Goal: Task Accomplishment & Management: Manage account settings

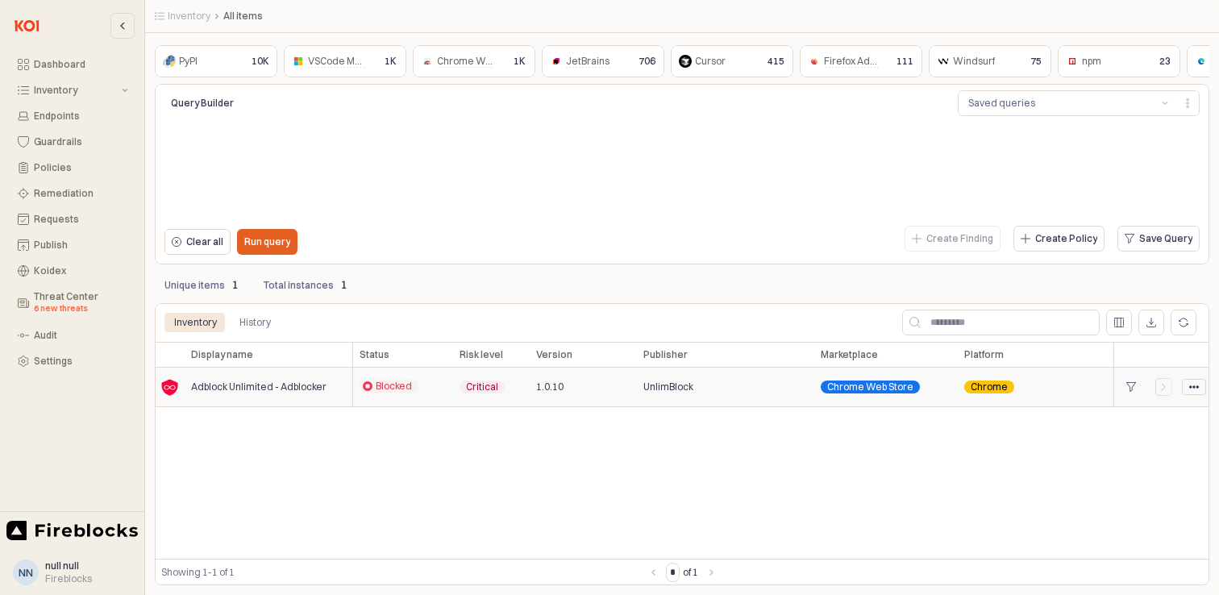
click at [1194, 390] on icon "App Frame" at bounding box center [1194, 387] width 10 height 10
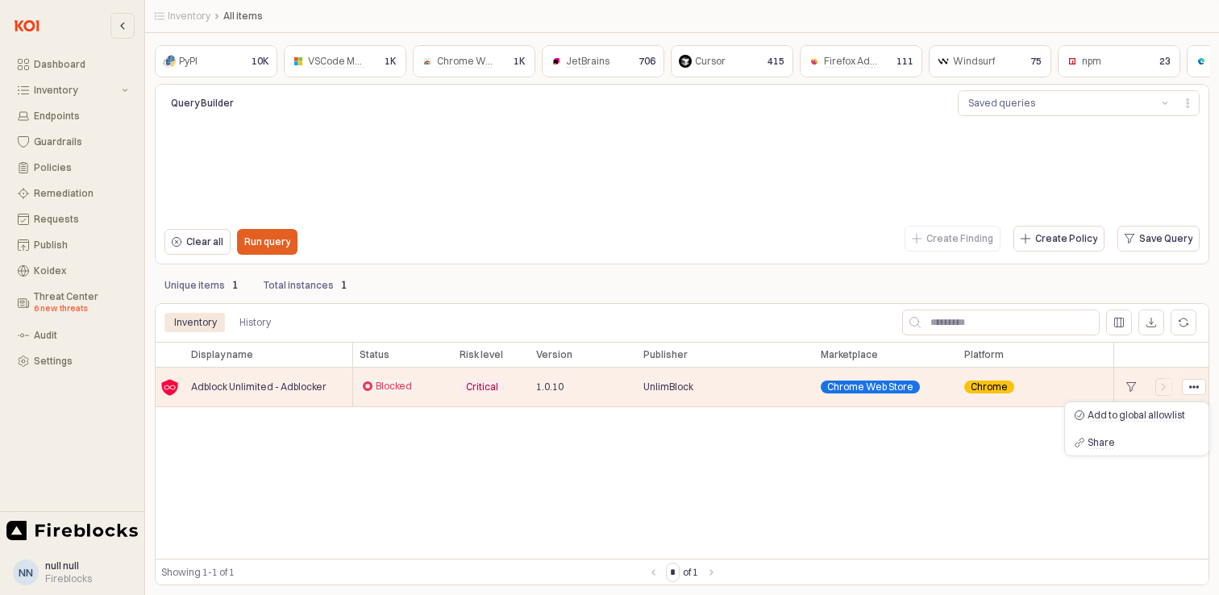
click at [892, 484] on div "Display name Display name Status Status Risk level Risk level Version Version P…" at bounding box center [682, 450] width 1054 height 217
click at [66, 193] on div "Remediation" at bounding box center [81, 193] width 94 height 11
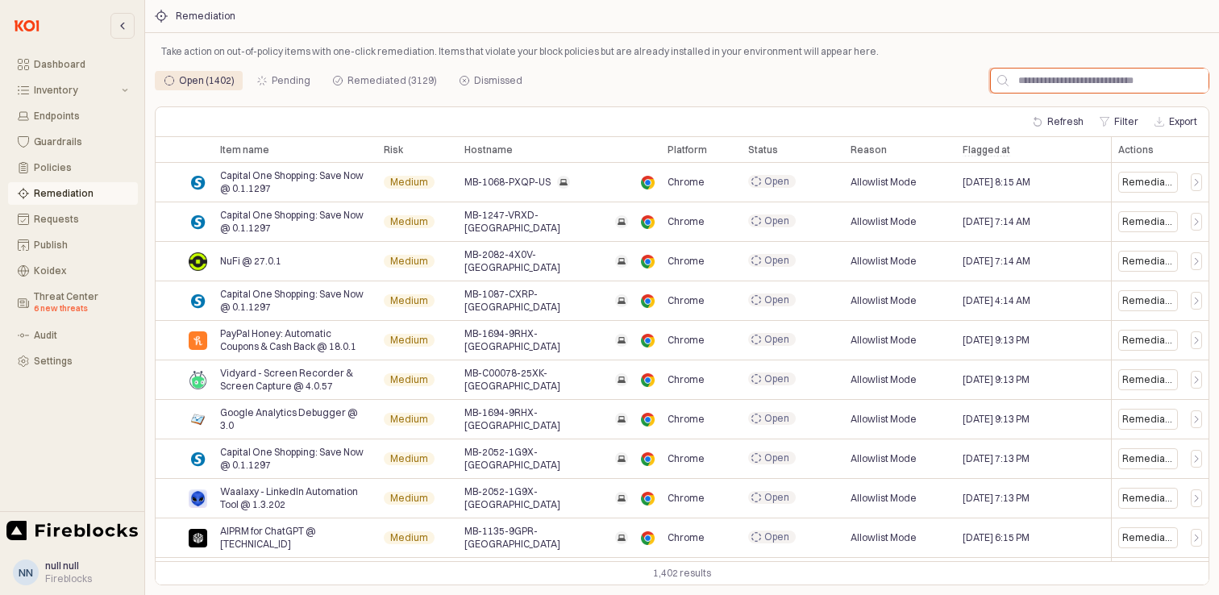
click at [1058, 82] on input "App Frame" at bounding box center [1108, 81] width 200 height 24
paste input "**********"
type input "**********"
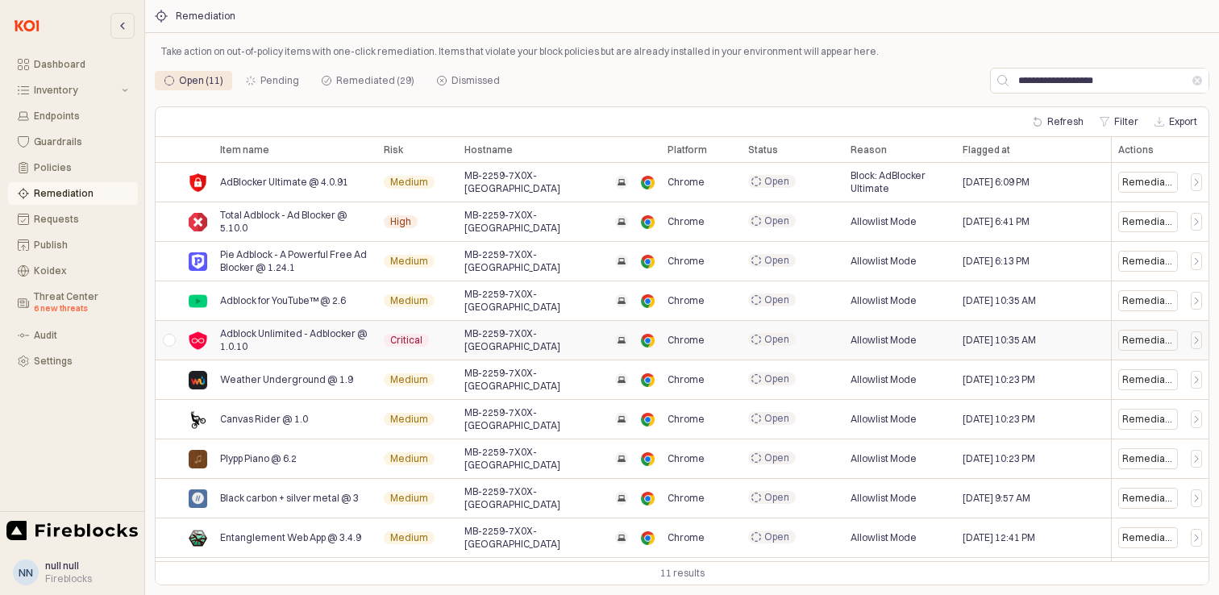
click at [172, 340] on div "App Frame" at bounding box center [169, 340] width 27 height 39
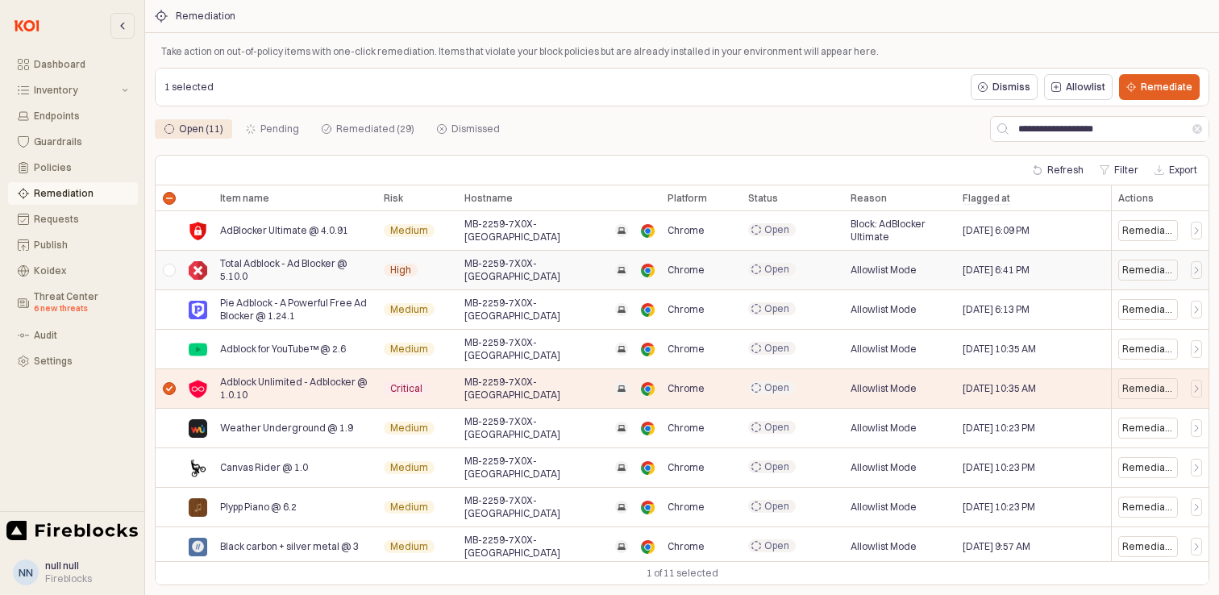
click at [167, 271] on div "App Frame" at bounding box center [169, 270] width 27 height 39
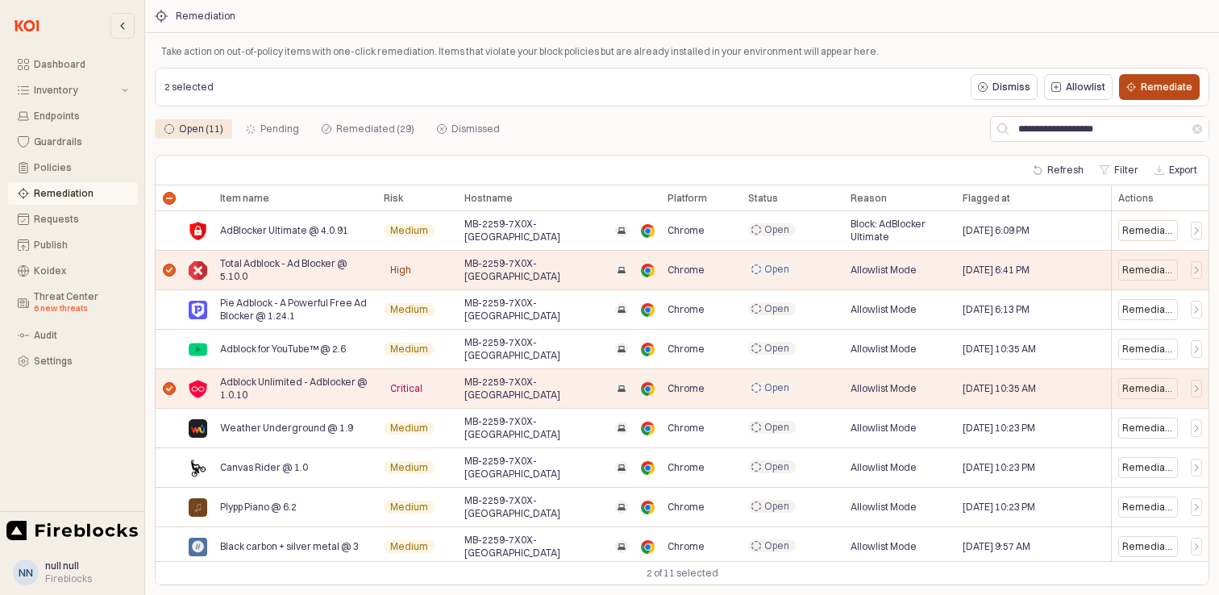
click at [1162, 85] on p "Remediate" at bounding box center [1166, 87] width 52 height 13
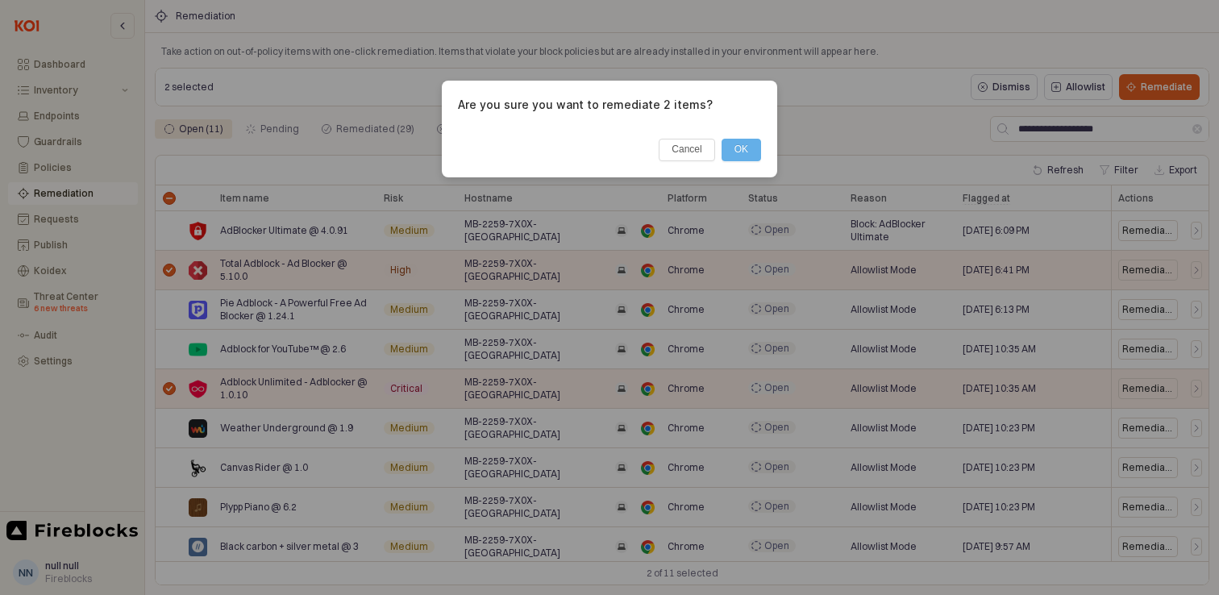
click at [741, 144] on button "OK" at bounding box center [740, 150] width 39 height 23
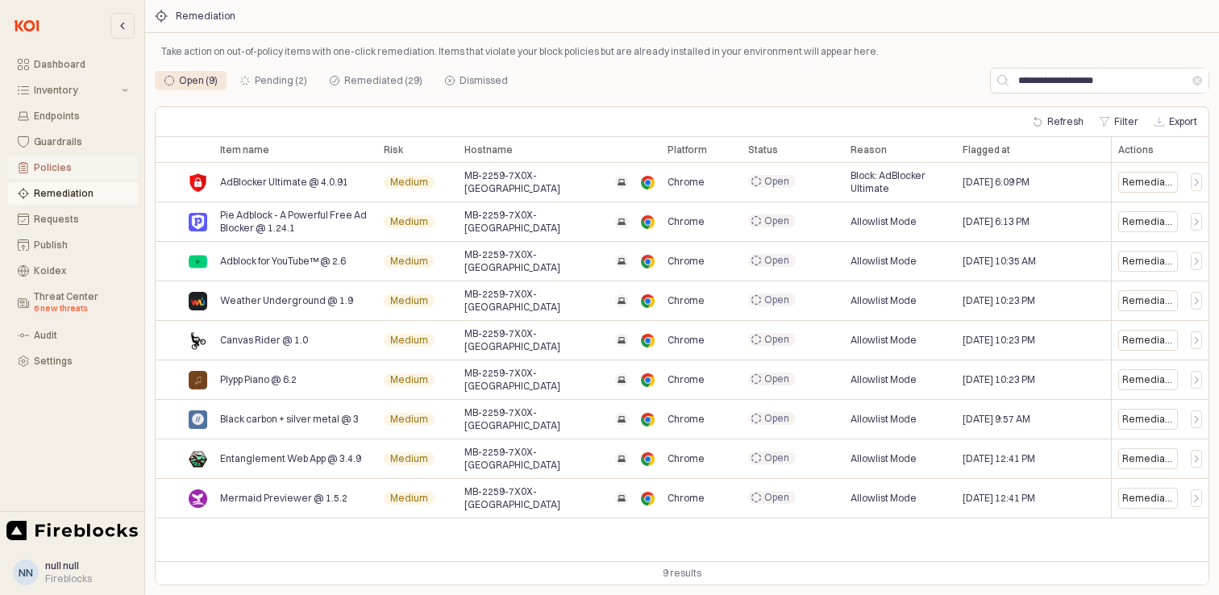
click at [57, 159] on button "Policies" at bounding box center [73, 167] width 130 height 23
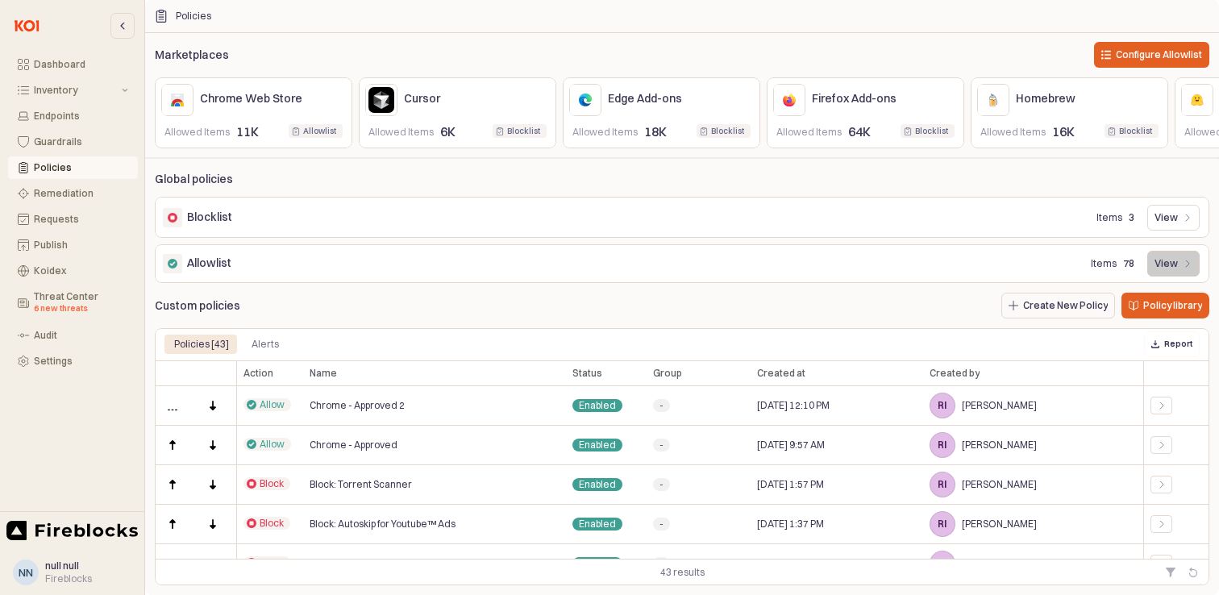
click at [1182, 268] on icon "App Frame" at bounding box center [1187, 264] width 10 height 10
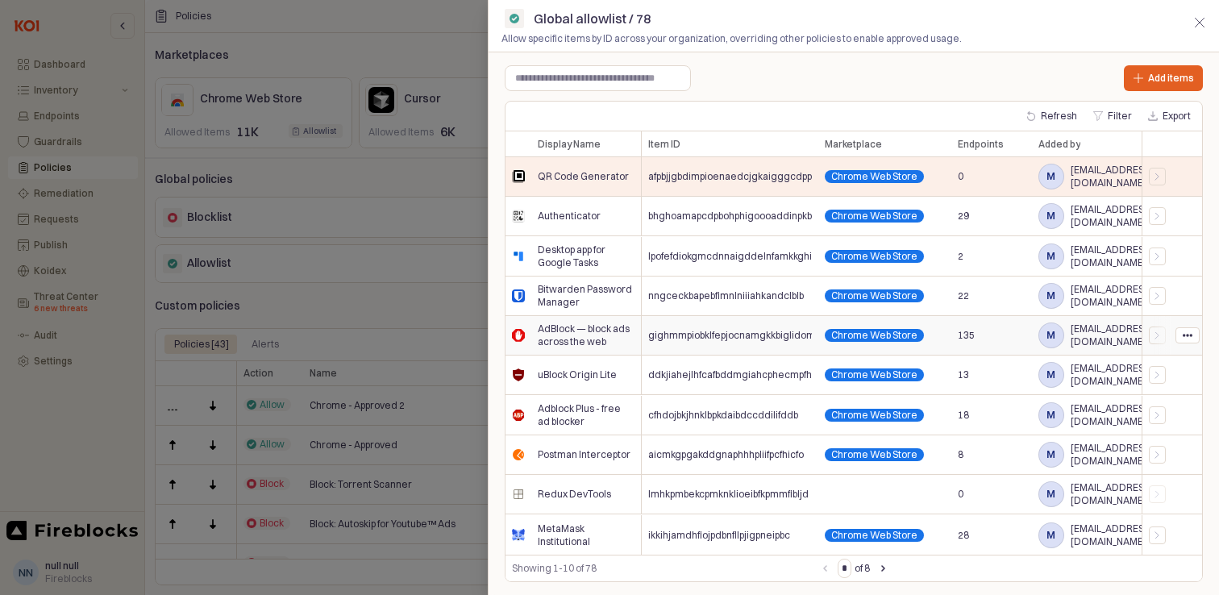
click at [757, 337] on span "gighmmpiobklfepjocnamgkkbiglidom" at bounding box center [729, 335] width 163 height 13
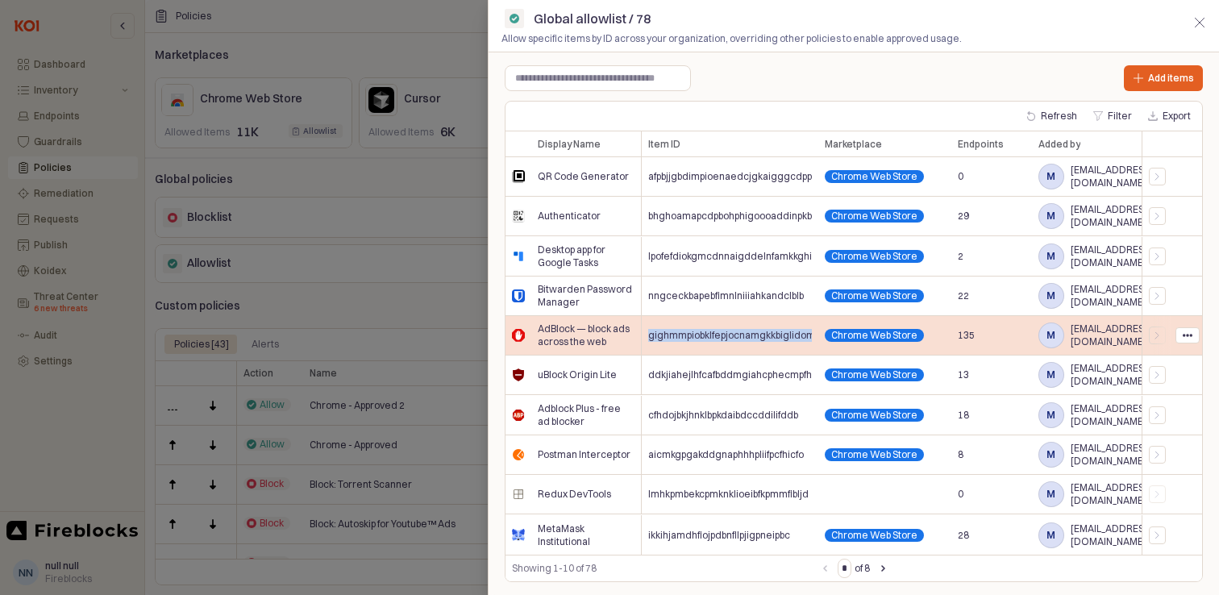
drag, startPoint x: 816, startPoint y: 334, endPoint x: 646, endPoint y: 335, distance: 170.1
click at [646, 335] on div "AdBlock — block ads across the web gighmmpiobklfepjocnamgkkbiglidom Chrome Web …" at bounding box center [994, 335] width 978 height 39
copy span "gighmmpiobklfepjocnamgkkbiglidom"
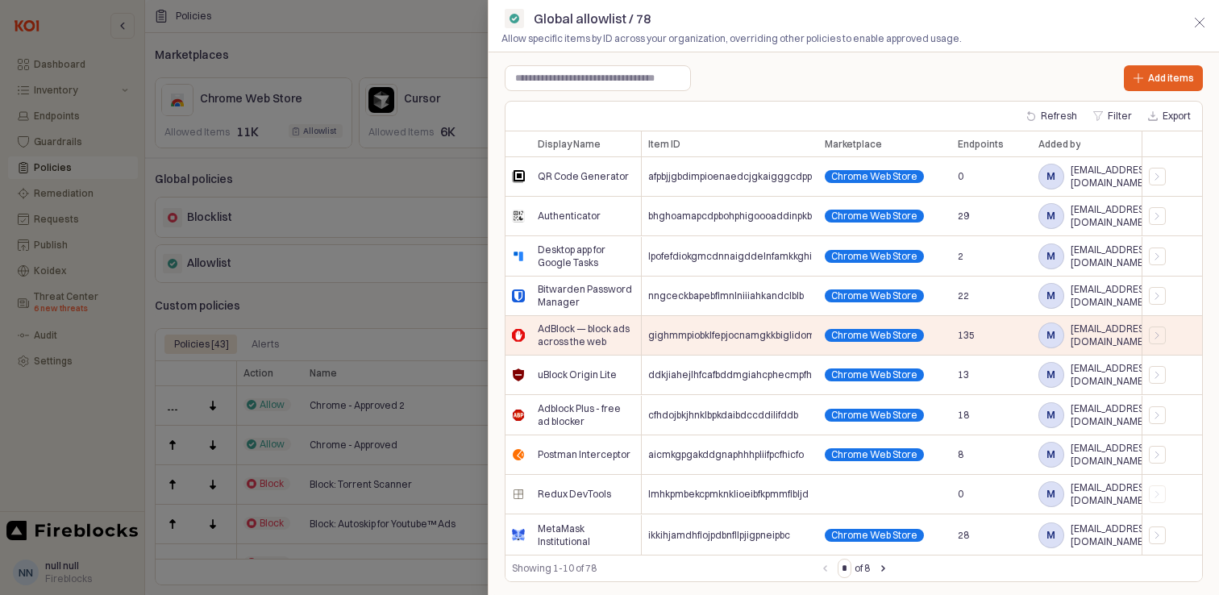
click at [335, 179] on div at bounding box center [609, 297] width 1219 height 595
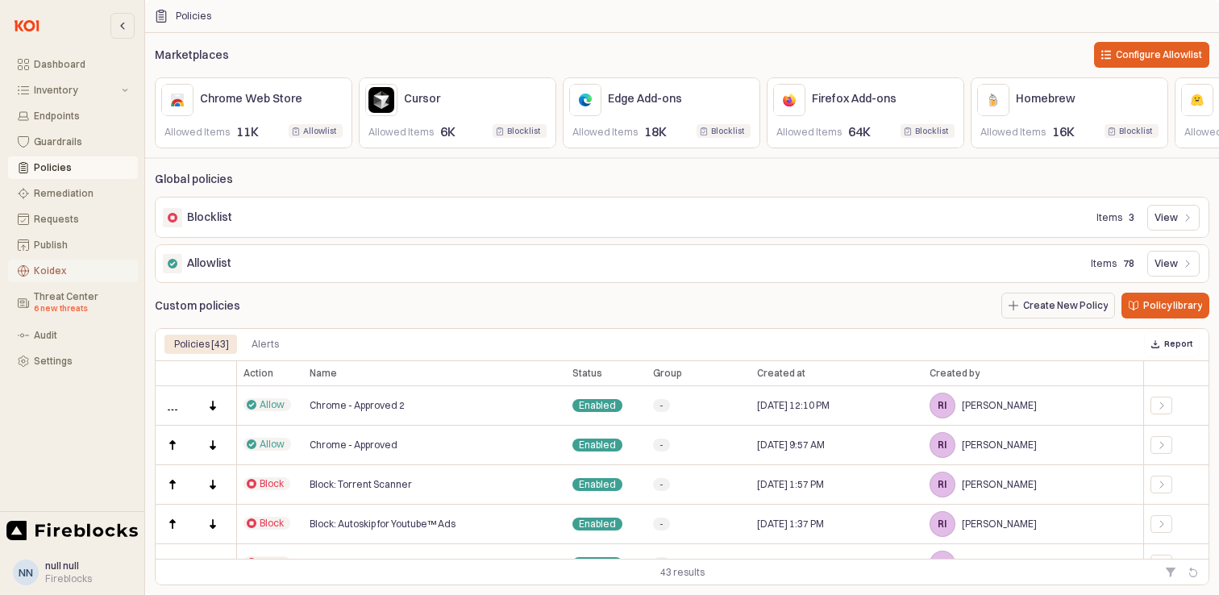
click at [46, 277] on button "Koidex" at bounding box center [73, 271] width 130 height 23
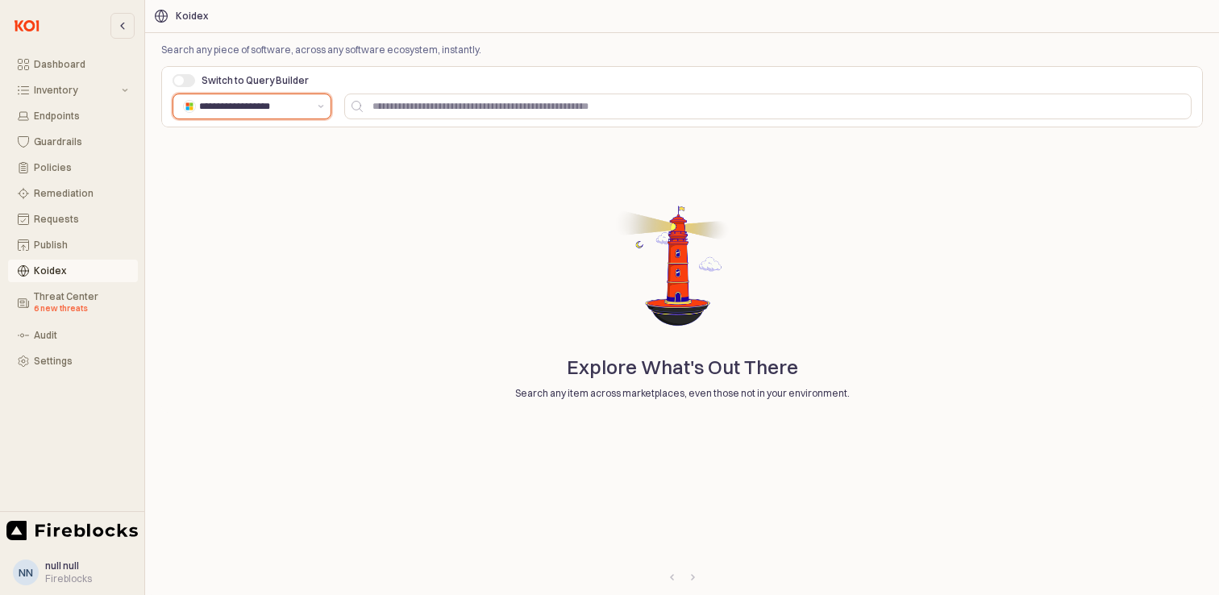
click at [267, 106] on input "**********" at bounding box center [253, 106] width 109 height 16
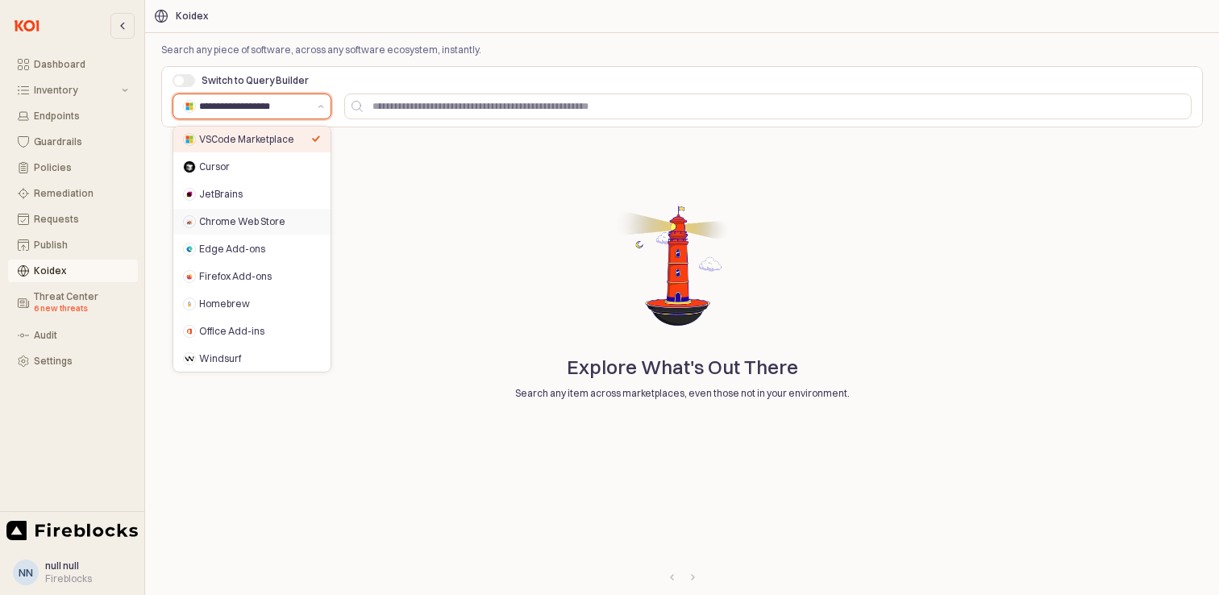
click at [243, 226] on div "Chrome Web Store" at bounding box center [255, 221] width 112 height 13
type input "**********"
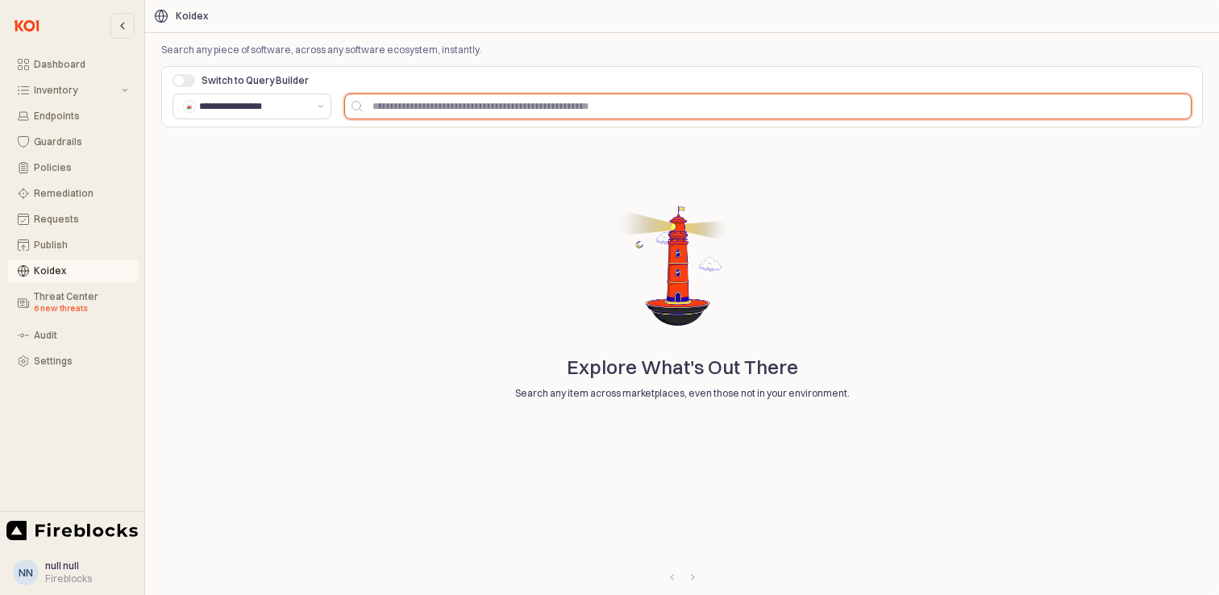
click at [424, 113] on input "App Frame" at bounding box center [777, 106] width 828 height 24
paste input "**********"
type input "**********"
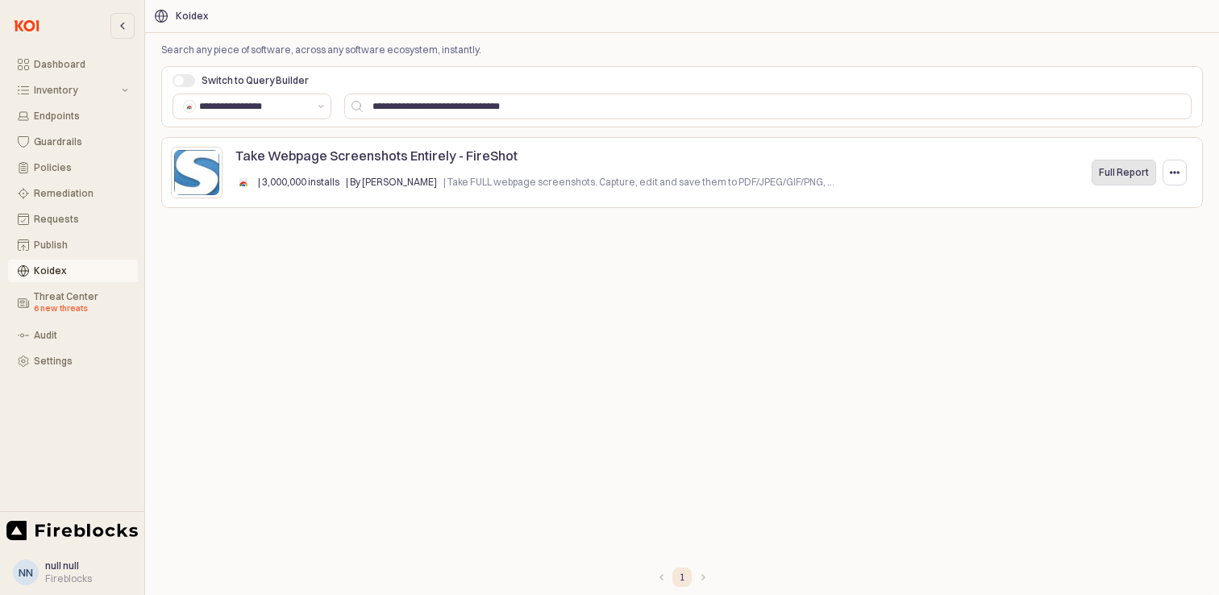
click at [1107, 164] on div "Full Report" at bounding box center [1123, 172] width 50 height 24
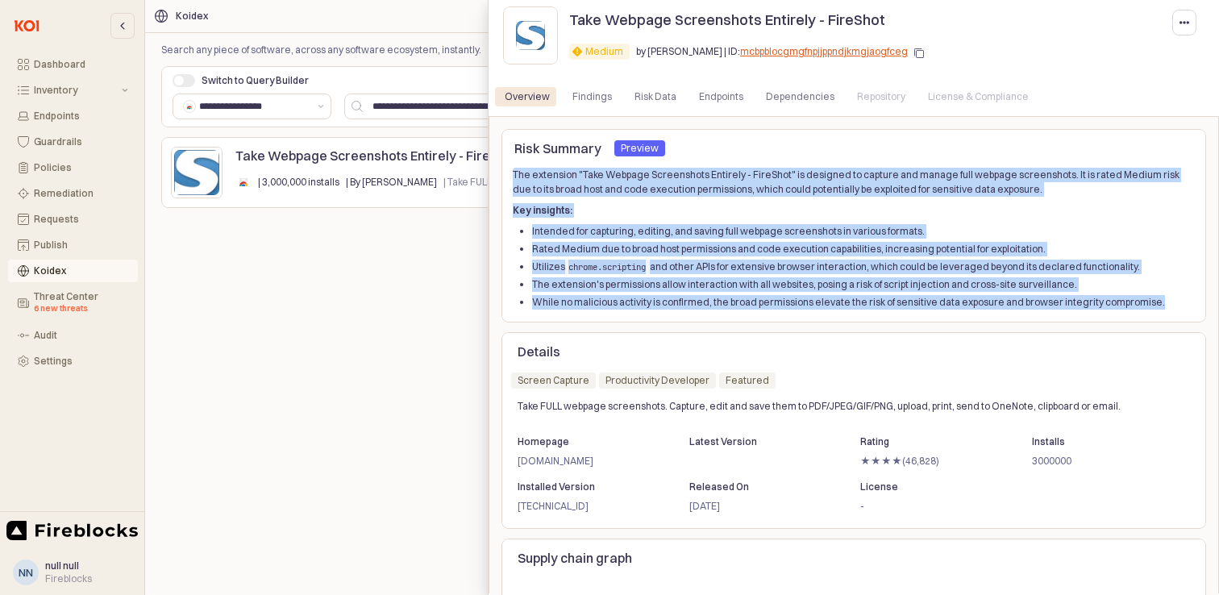
drag, startPoint x: 1147, startPoint y: 303, endPoint x: 515, endPoint y: 179, distance: 643.9
click at [515, 179] on div "The extension "Take Webpage Screenshots Entirely - FireShot" is designed to cap…" at bounding box center [854, 239] width 682 height 142
copy div "The extension "Take Webpage Screenshots Entirely - FireShot" is designed to cap…"
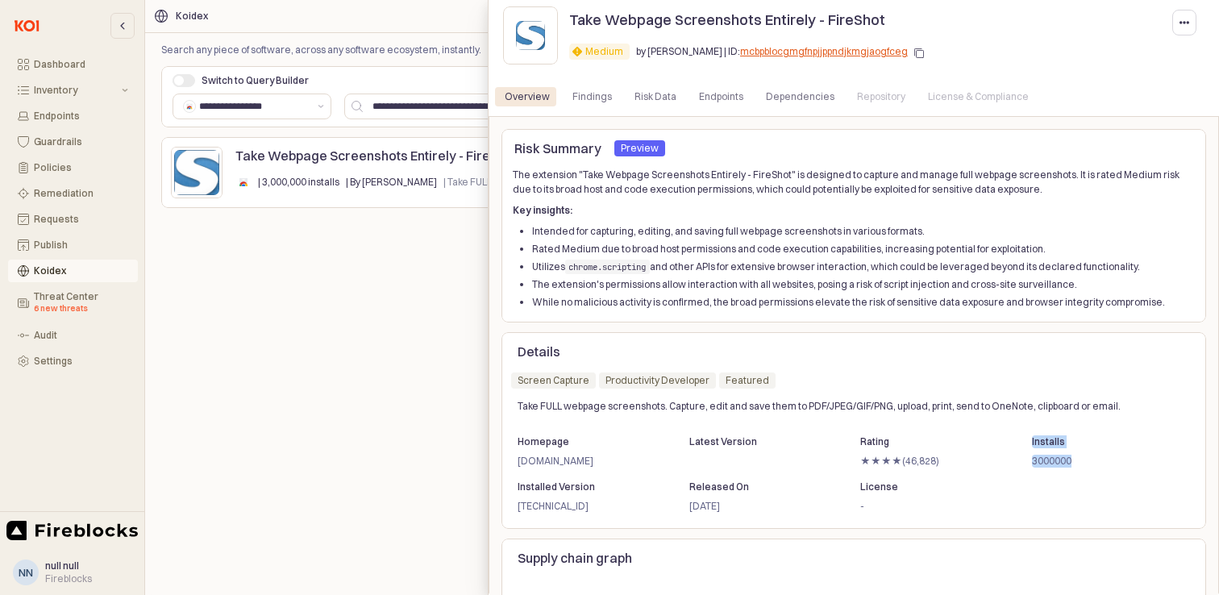
drag, startPoint x: 1106, startPoint y: 466, endPoint x: 1025, endPoint y: 439, distance: 84.9
click at [1025, 439] on div "Installs 3000000" at bounding box center [1108, 453] width 168 height 42
copy div "Installs 3000000"
drag, startPoint x: 941, startPoint y: 460, endPoint x: 861, endPoint y: 445, distance: 82.0
click at [861, 445] on div "Rating ★★★★(46,828)" at bounding box center [937, 453] width 168 height 42
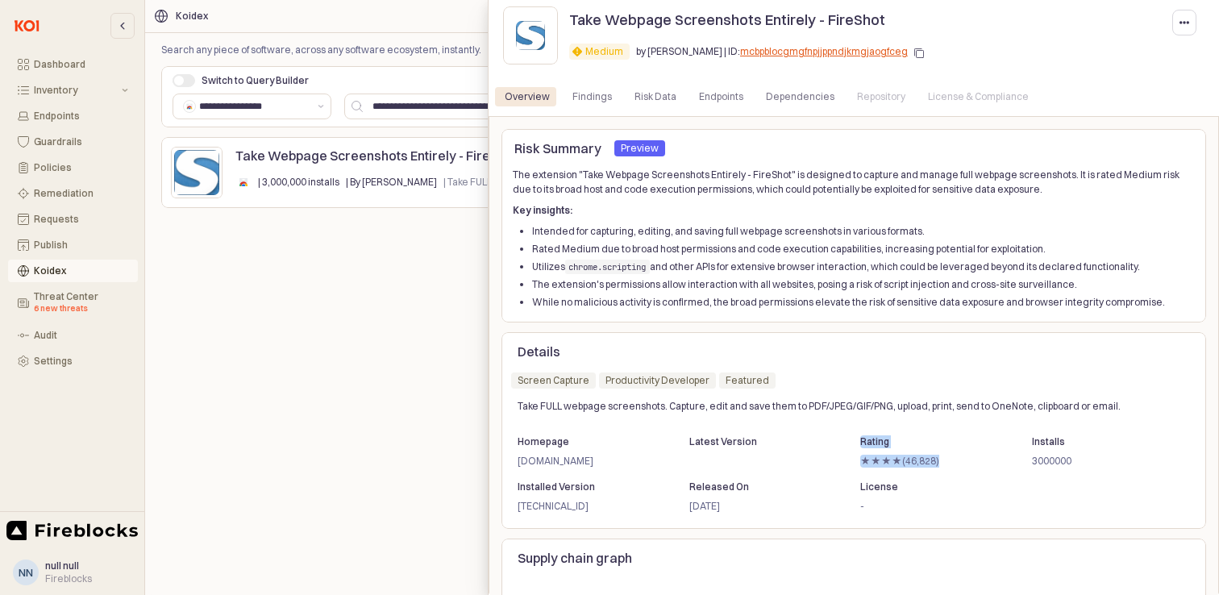
copy div "Rating ★★★★(46,828)"
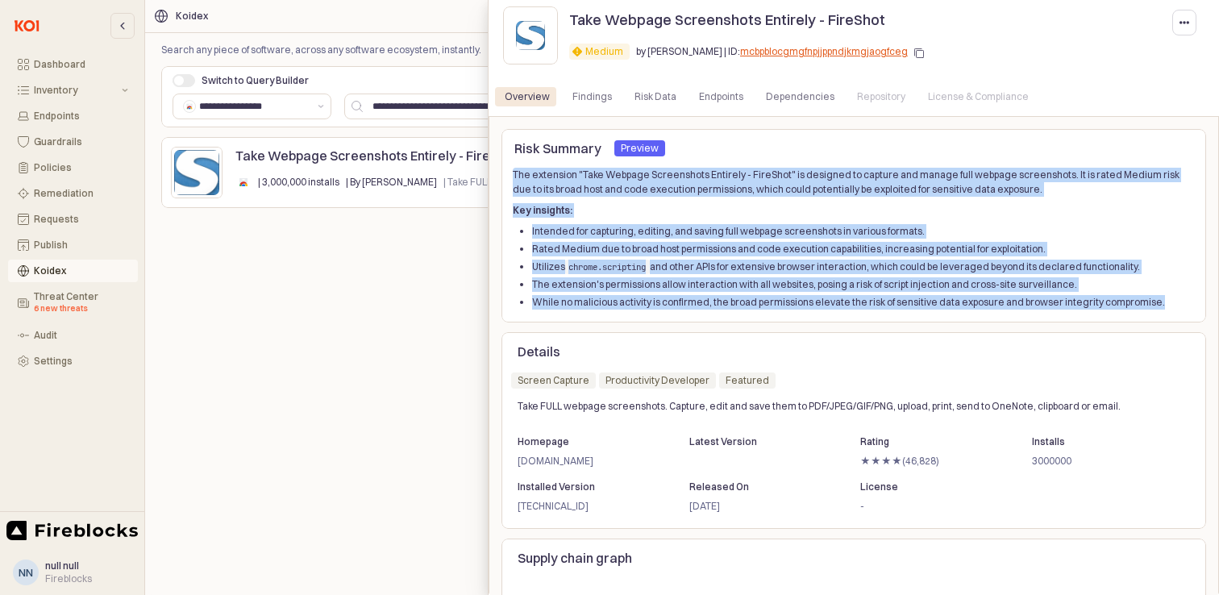
drag, startPoint x: 1134, startPoint y: 303, endPoint x: 500, endPoint y: 172, distance: 647.6
click at [500, 171] on div "Risk Summary Preview Preview The extension "Take Webpage Screenshots Entirely -…" at bounding box center [853, 383] width 730 height 535
copy div "The extension "Take Webpage Screenshots Entirely - FireShot" is designed to cap…"
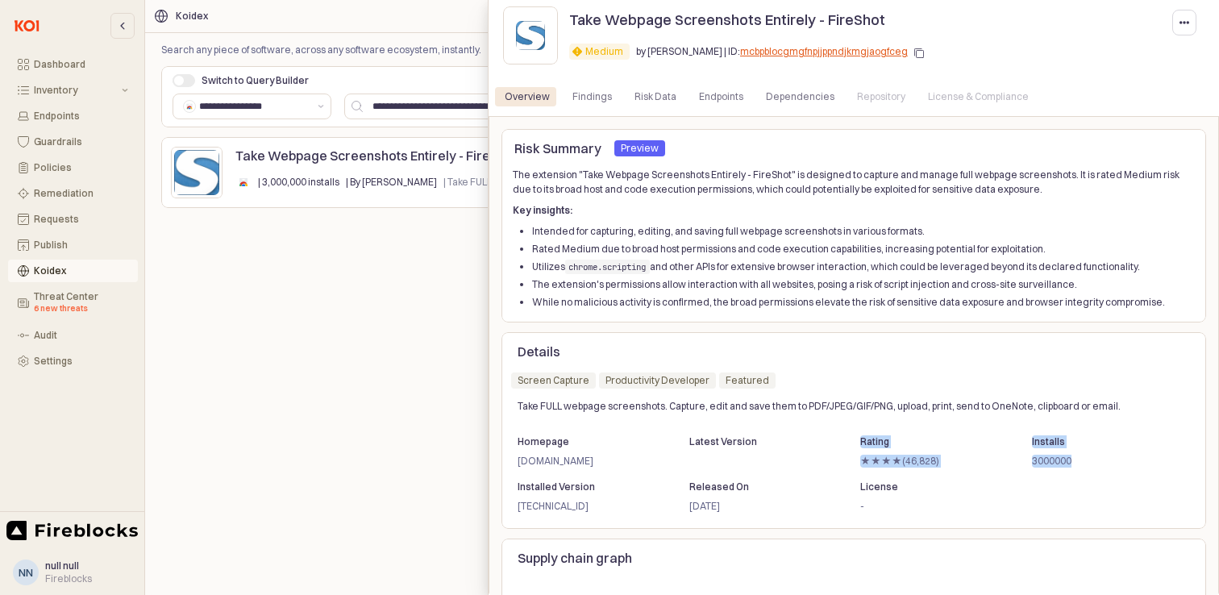
drag, startPoint x: 1081, startPoint y: 463, endPoint x: 1020, endPoint y: 438, distance: 65.4
click at [1020, 438] on ol "Homepage [DOMAIN_NAME] Latest Version Rating ★★★★(46,828) Installs 3000000" at bounding box center [853, 451] width 685 height 45
copy ol "Rating ★★★★(46,828) Installs 3000000"
click at [1187, 25] on icon "button" at bounding box center [1184, 23] width 10 height 10
click at [1119, 54] on span "Add to allowlist" at bounding box center [1124, 55] width 69 height 13
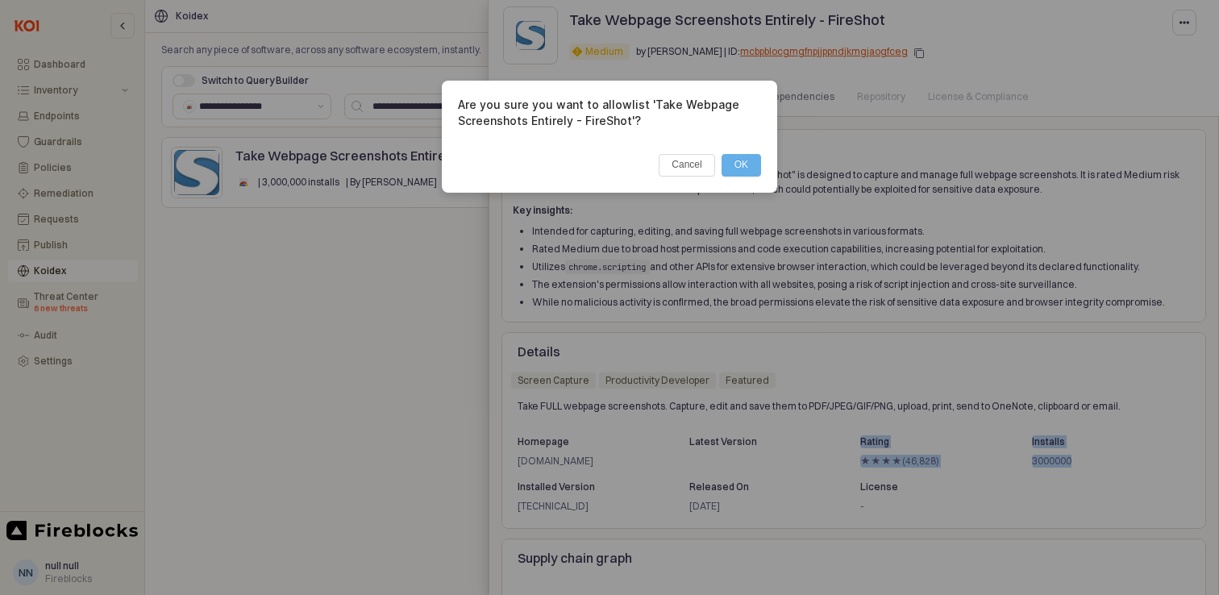
click at [743, 165] on button "OK" at bounding box center [740, 165] width 39 height 23
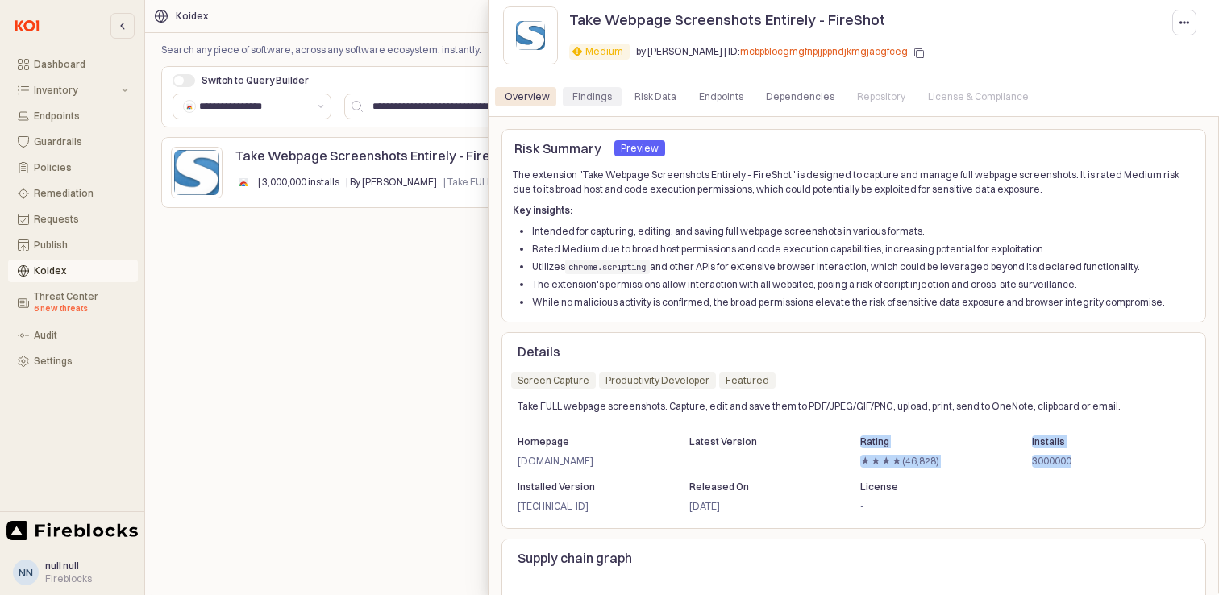
click at [579, 89] on div "Findings" at bounding box center [591, 96] width 39 height 19
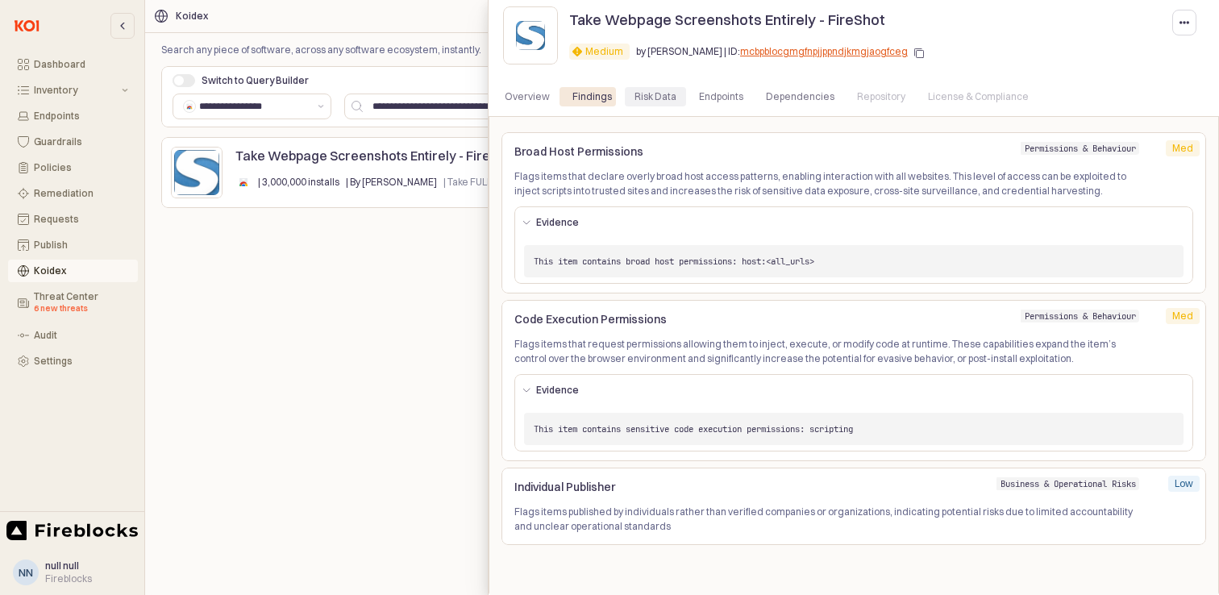
click at [644, 95] on div "Risk Data" at bounding box center [655, 96] width 42 height 19
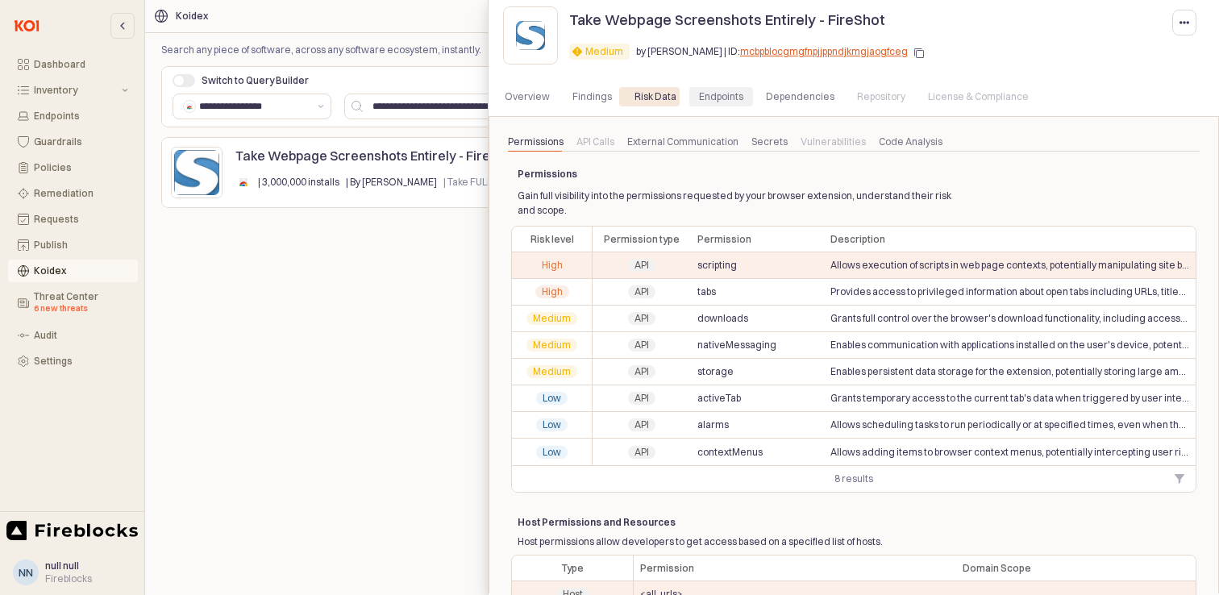
click at [704, 92] on div "Endpoints" at bounding box center [721, 96] width 44 height 19
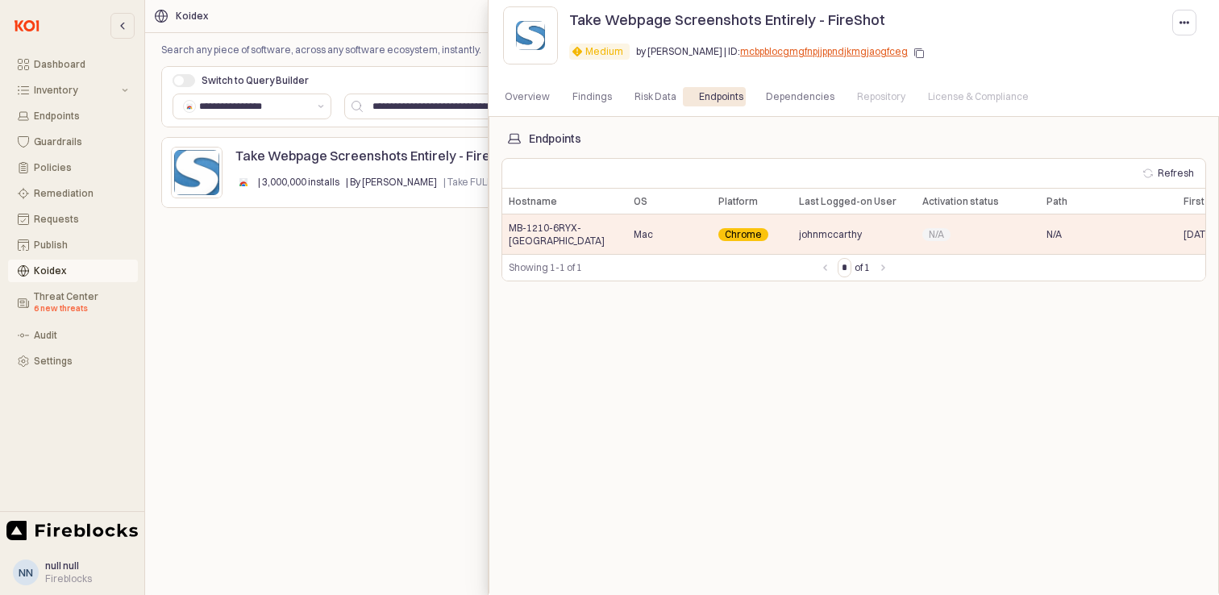
click at [423, 330] on div at bounding box center [609, 297] width 1219 height 595
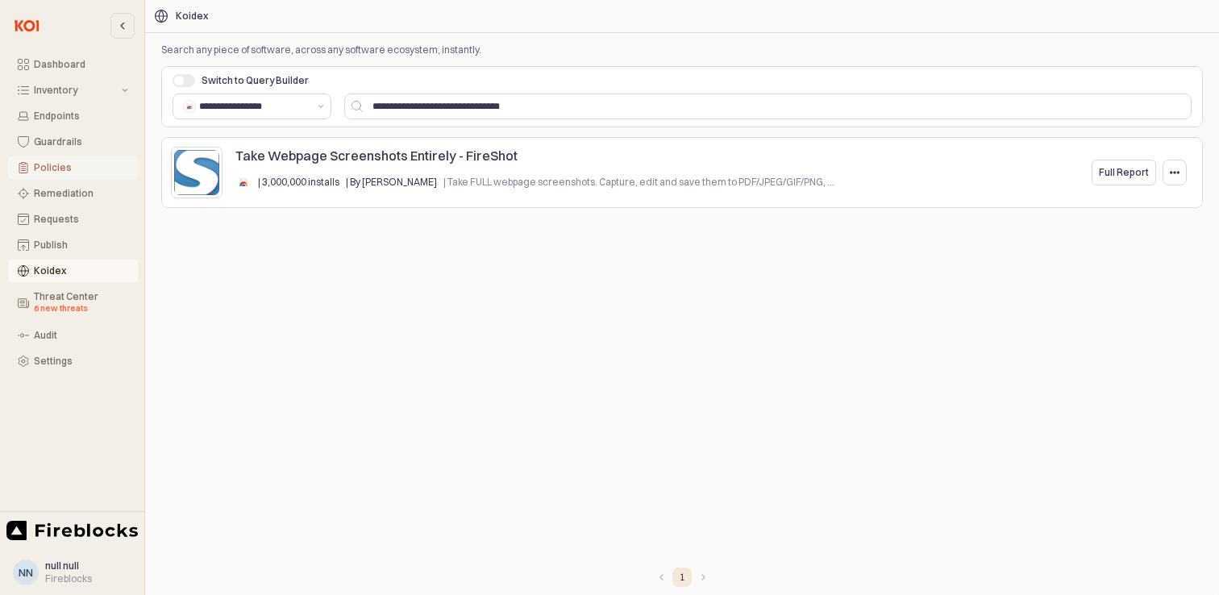
click at [52, 165] on div "Policies" at bounding box center [81, 167] width 94 height 11
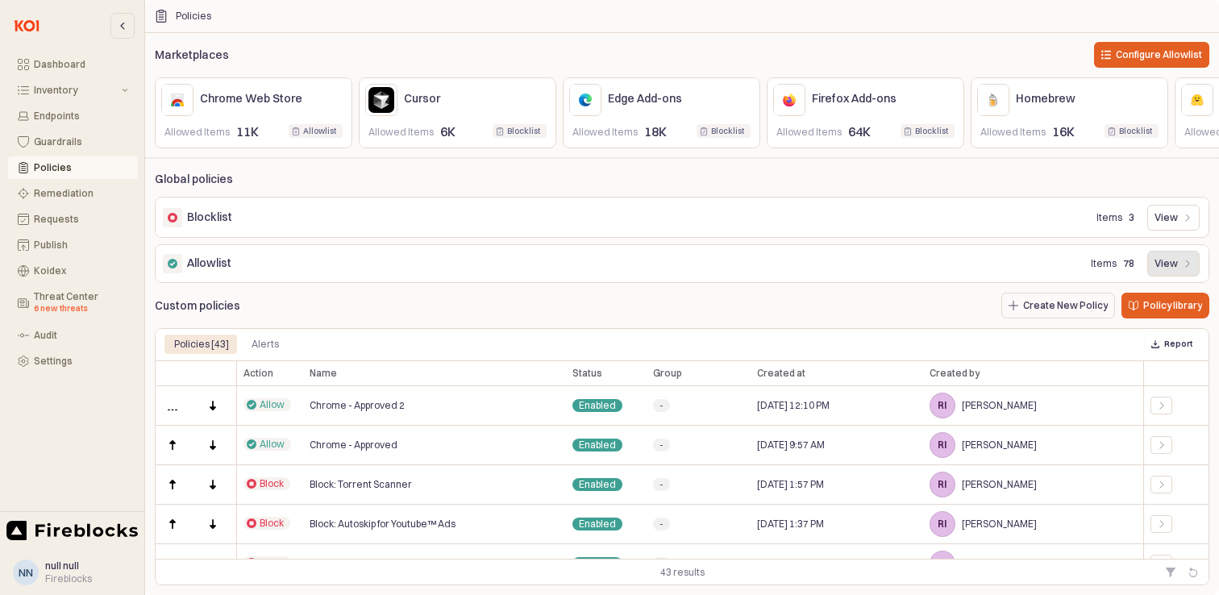
click at [1159, 270] on p "View" at bounding box center [1165, 263] width 23 height 13
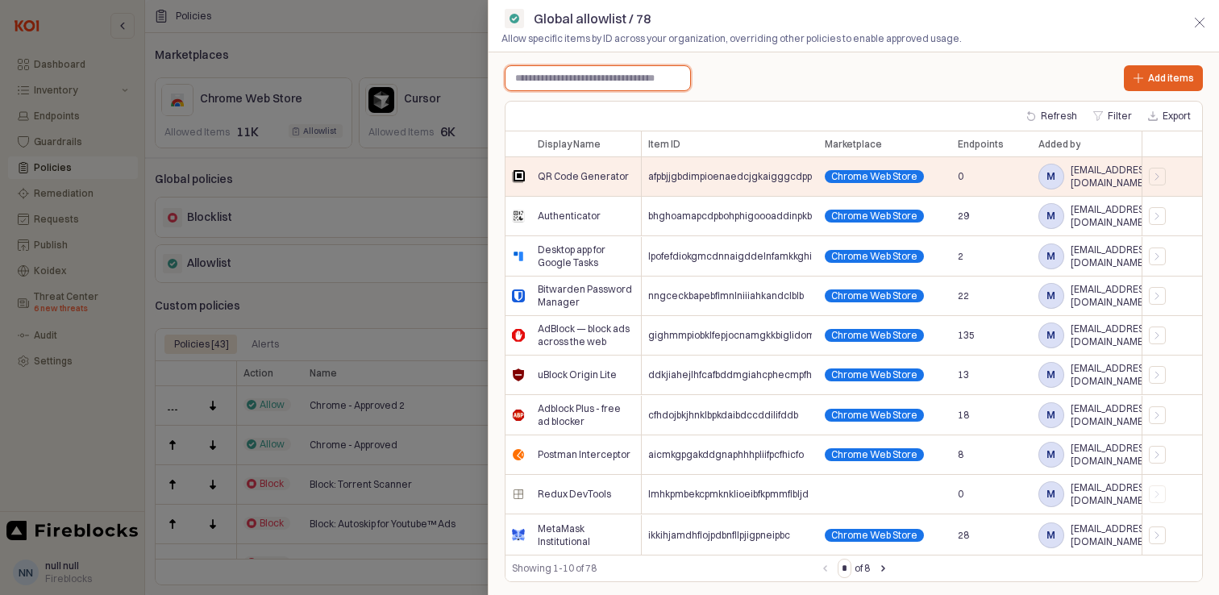
click at [567, 78] on input "text" at bounding box center [597, 78] width 185 height 24
click at [596, 79] on input "text" at bounding box center [597, 78] width 185 height 24
paste input "**********"
type input "**********"
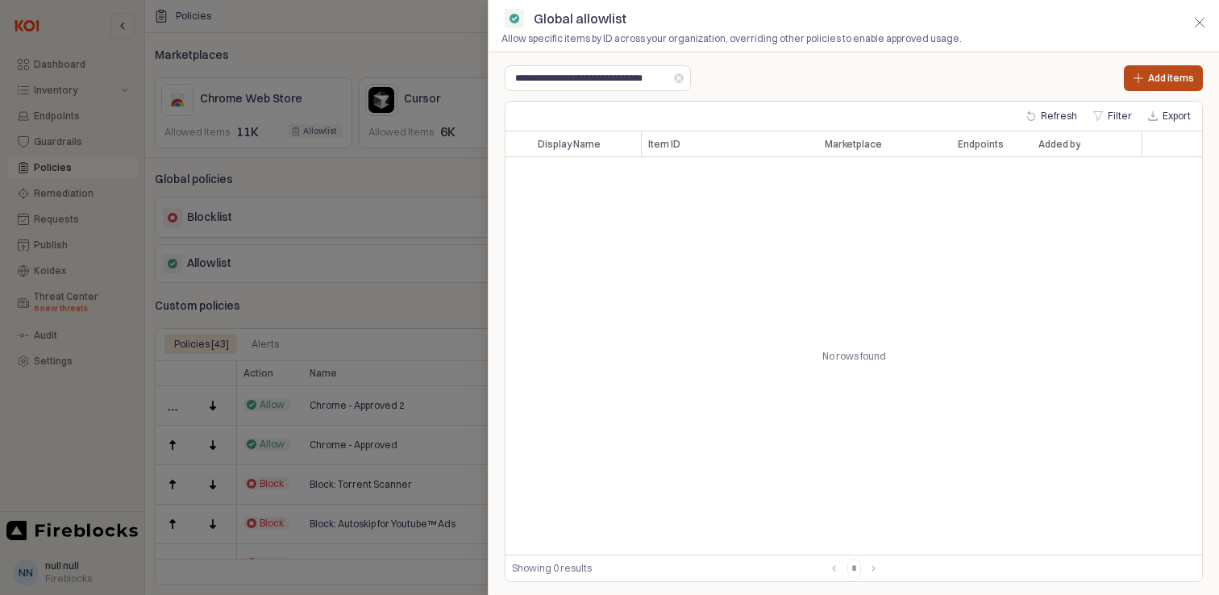
click at [1165, 72] on p "Add items" at bounding box center [1171, 78] width 46 height 13
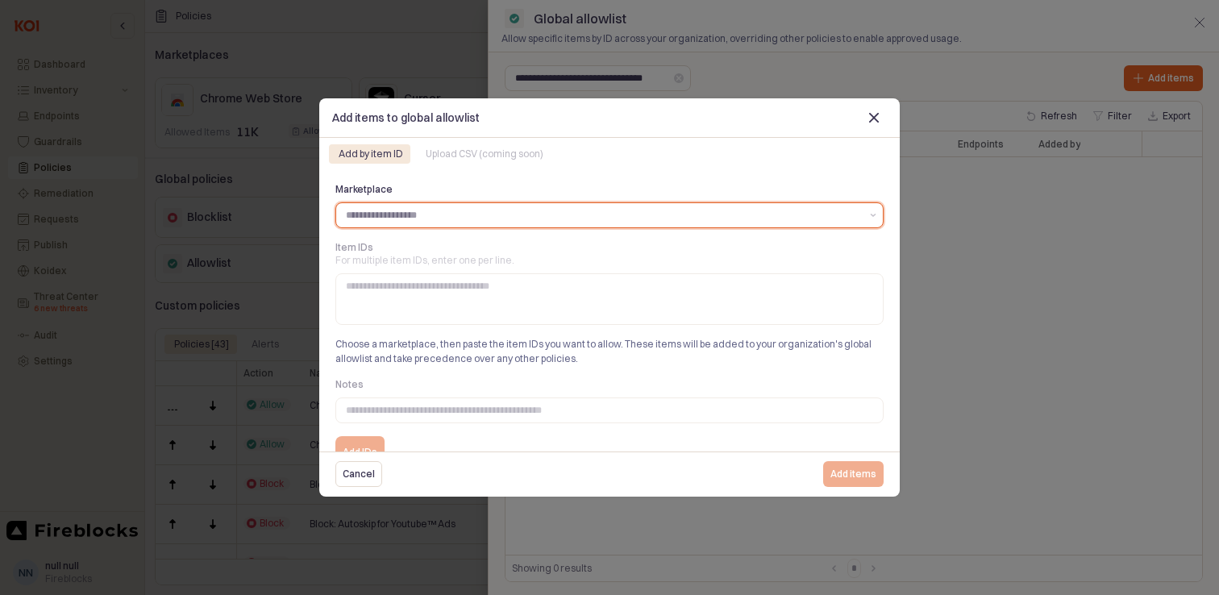
click at [405, 215] on input "Marketplace" at bounding box center [603, 215] width 514 height 16
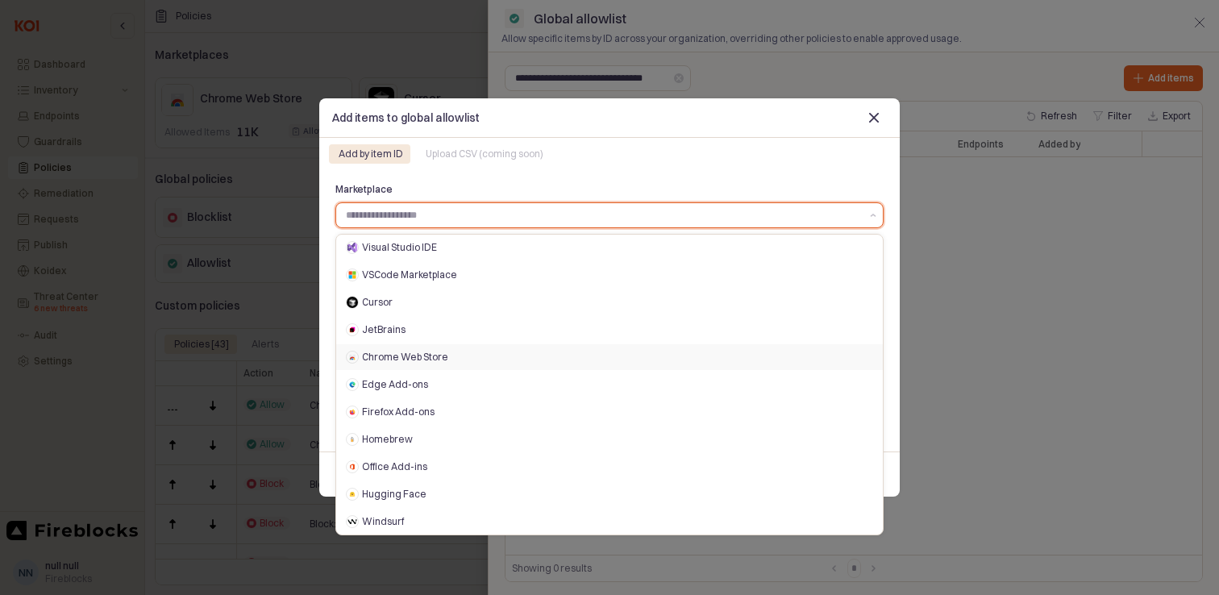
click at [395, 356] on div "Chrome Web Store" at bounding box center [612, 357] width 501 height 13
type input "**********"
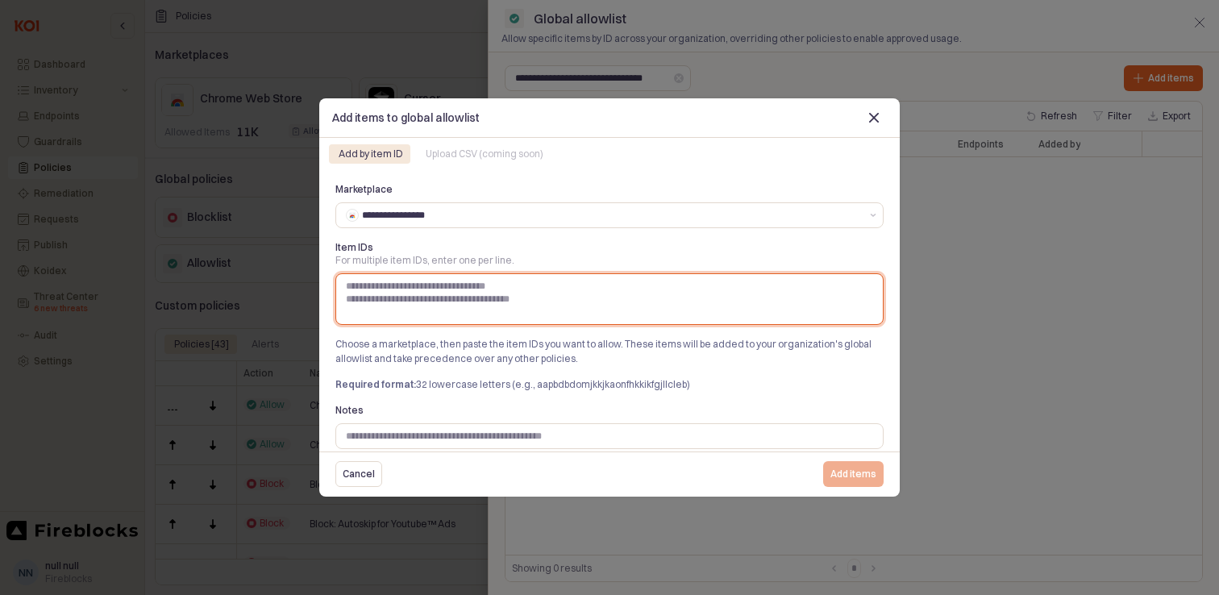
click at [384, 295] on textarea "Item IDs For multiple item IDs, enter one per line." at bounding box center [609, 299] width 527 height 39
paste textarea "**********"
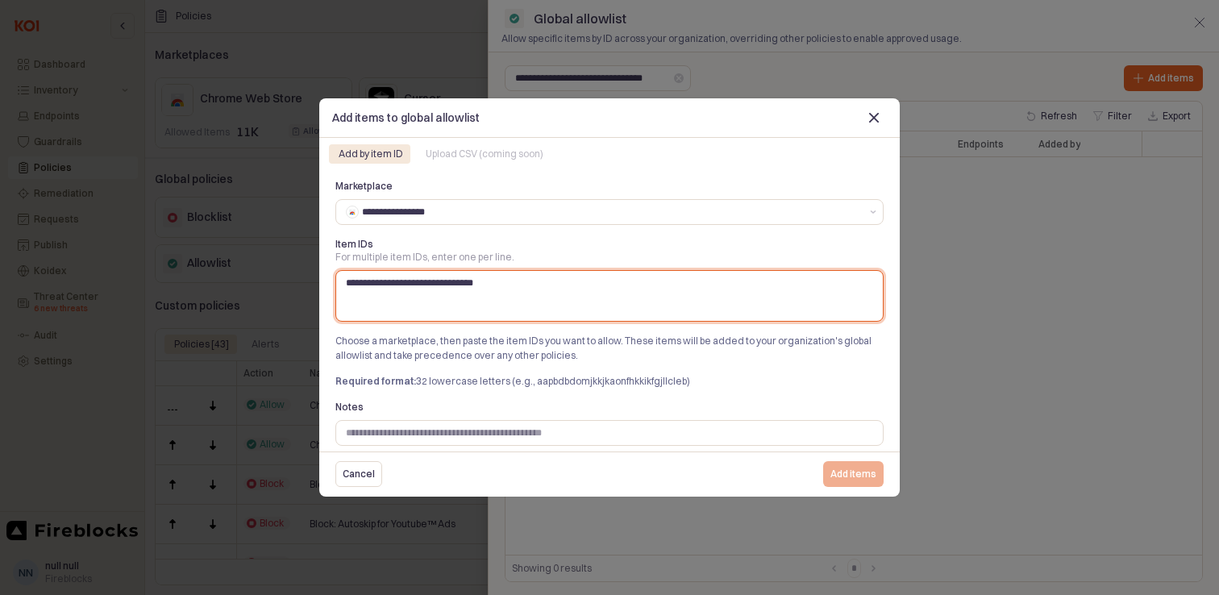
scroll to position [6, 0]
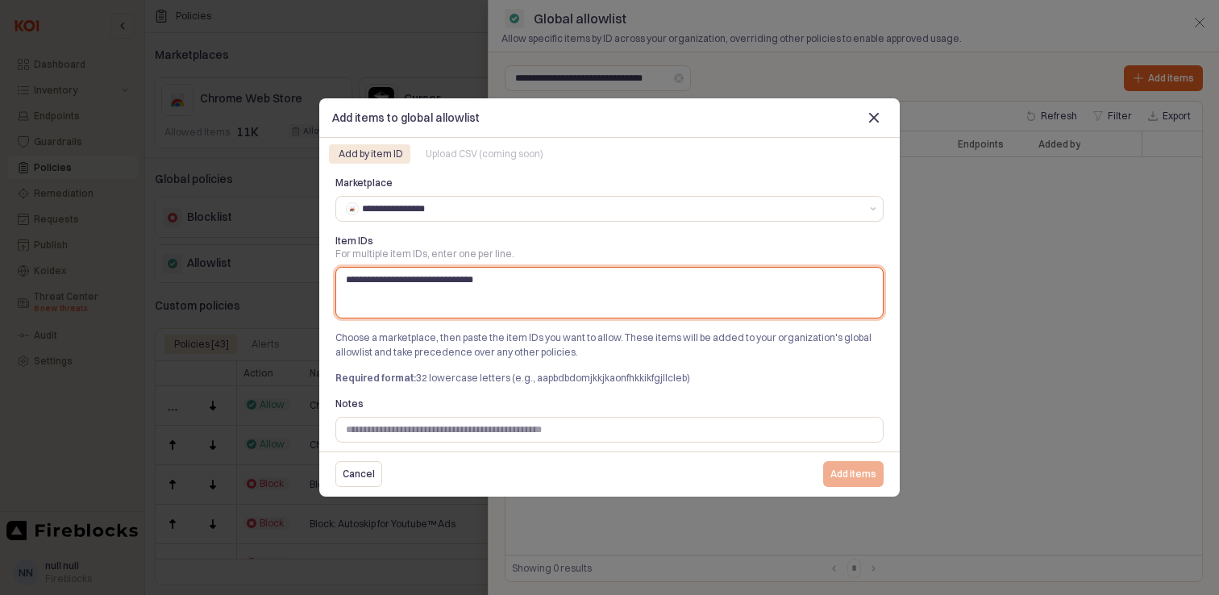
type textarea "**********"
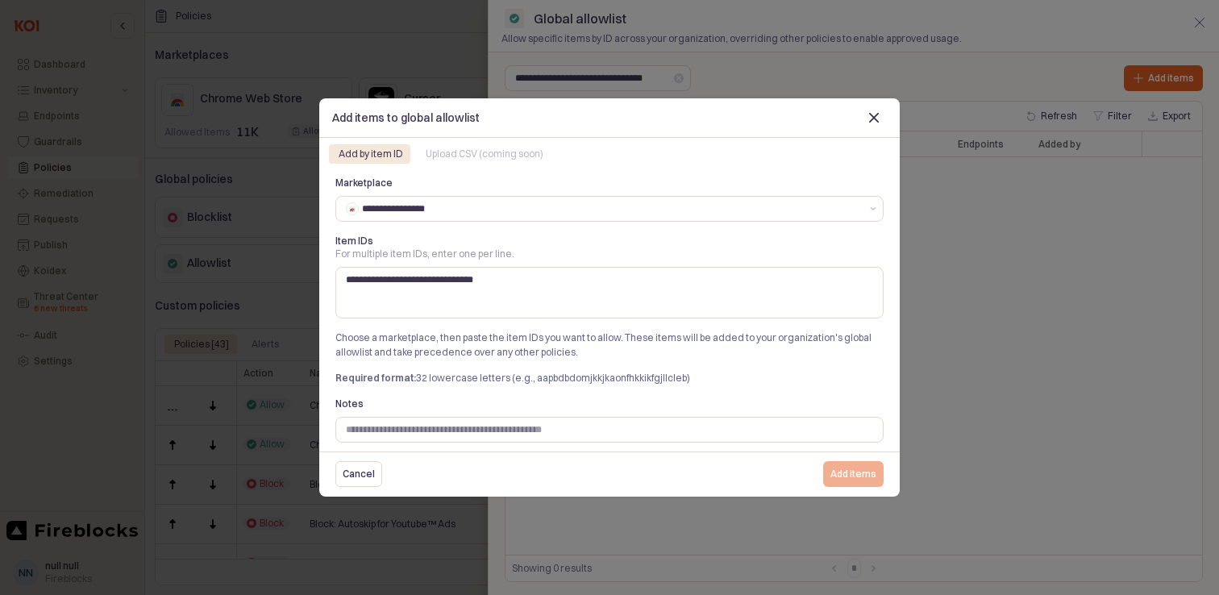
click at [559, 347] on p "Choose a marketplace, then paste the item IDs you want to allow. These items wi…" at bounding box center [609, 344] width 548 height 29
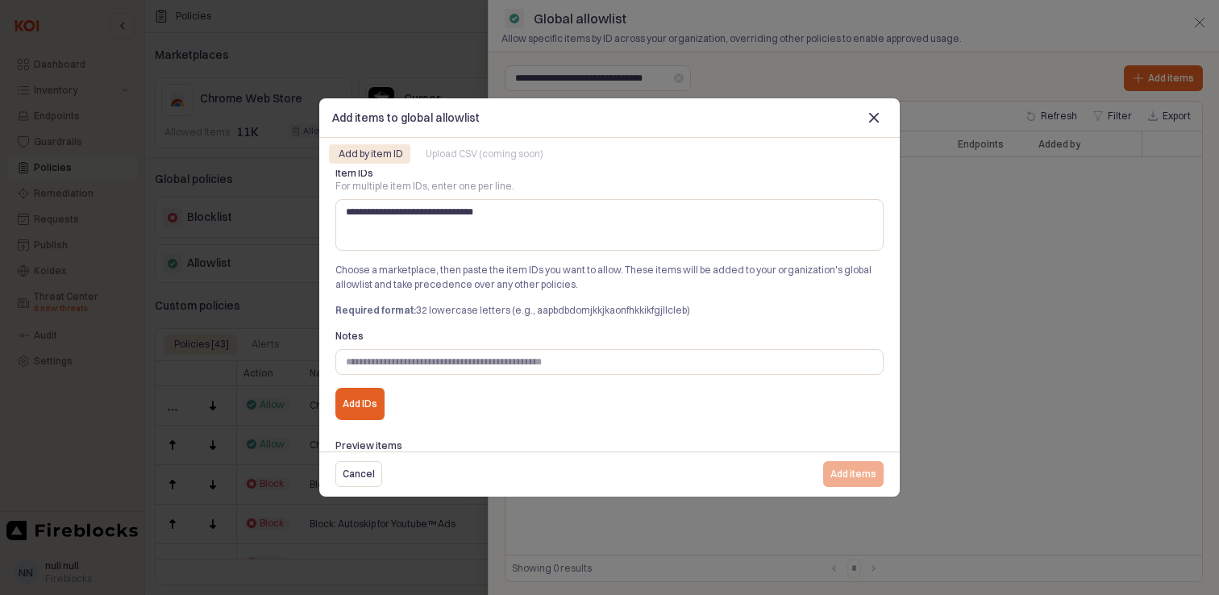
scroll to position [142, 0]
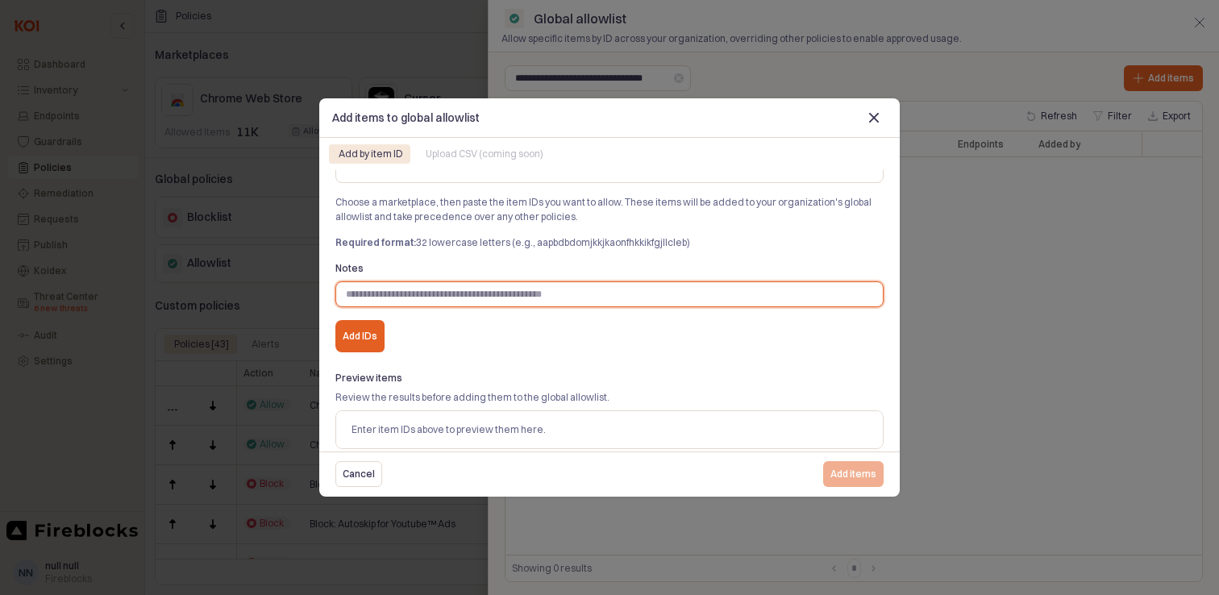
click at [458, 295] on input "Notes" at bounding box center [609, 294] width 546 height 24
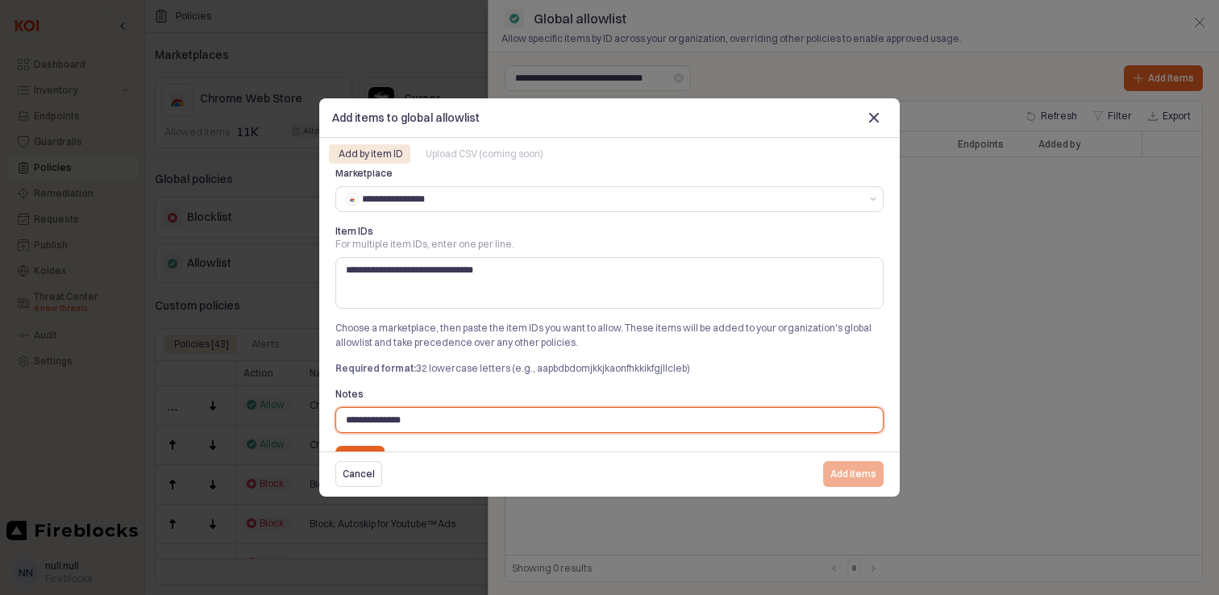
scroll to position [0, 0]
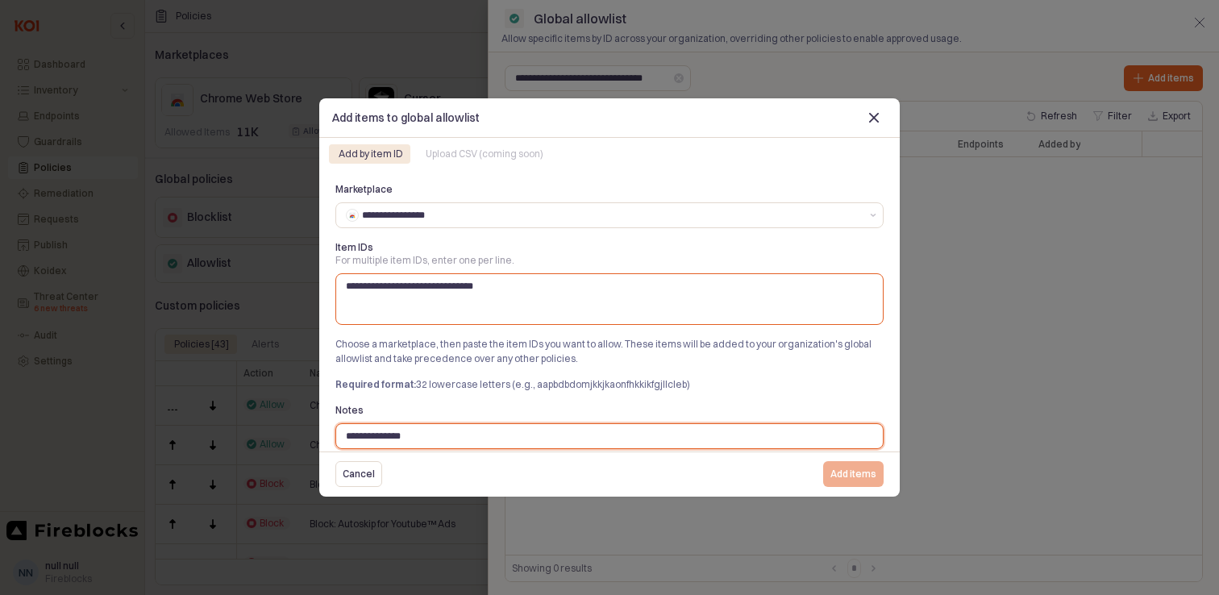
type input "**********"
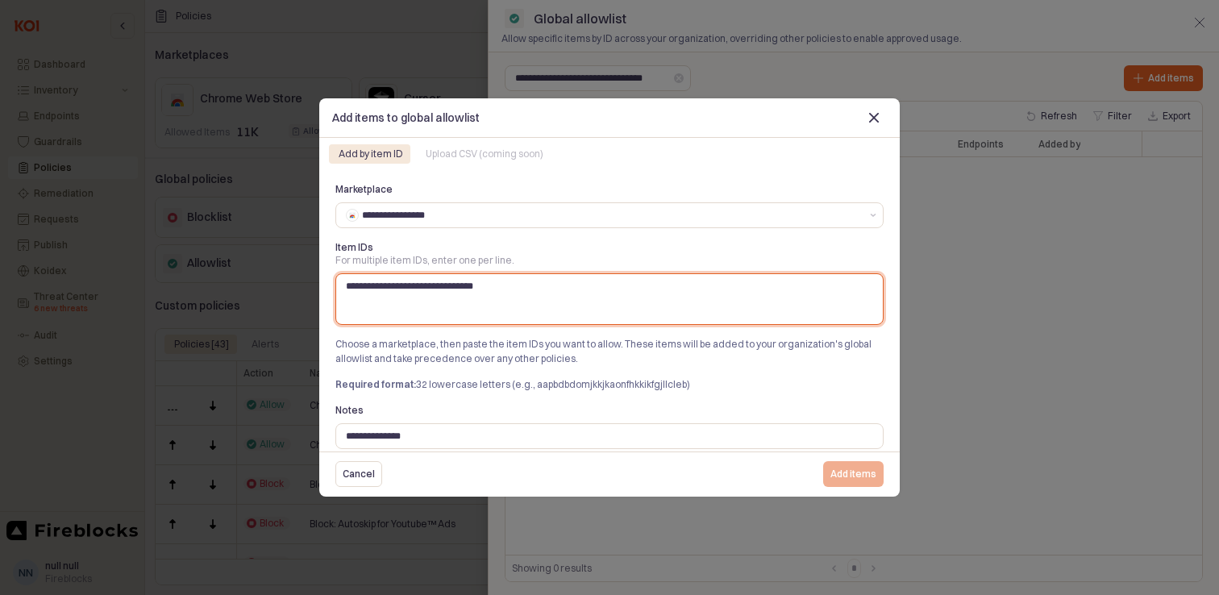
click at [550, 284] on textarea "**********" at bounding box center [609, 299] width 527 height 39
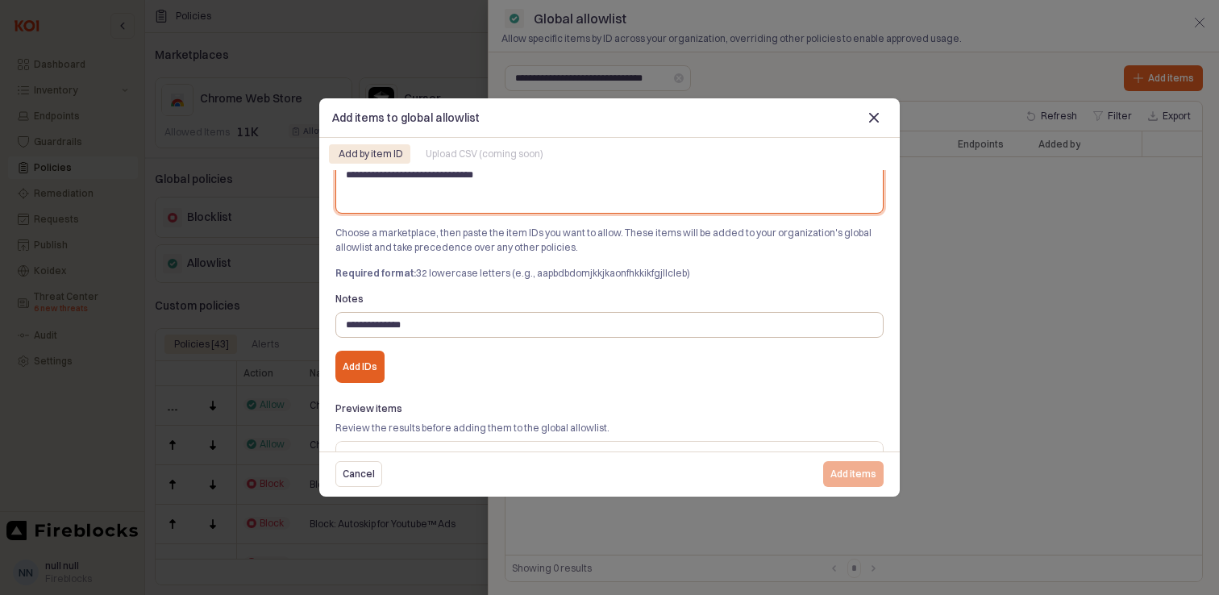
scroll to position [118, 0]
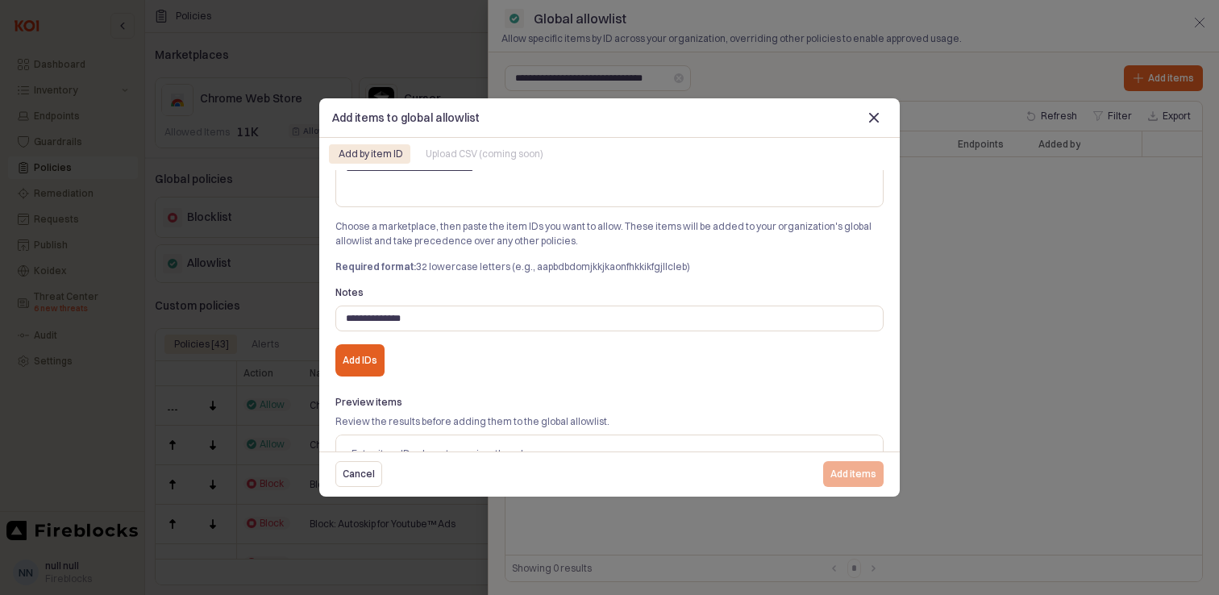
click at [455, 288] on div "Notes" at bounding box center [609, 292] width 548 height 13
click at [359, 363] on p "Add IDs" at bounding box center [360, 360] width 35 height 13
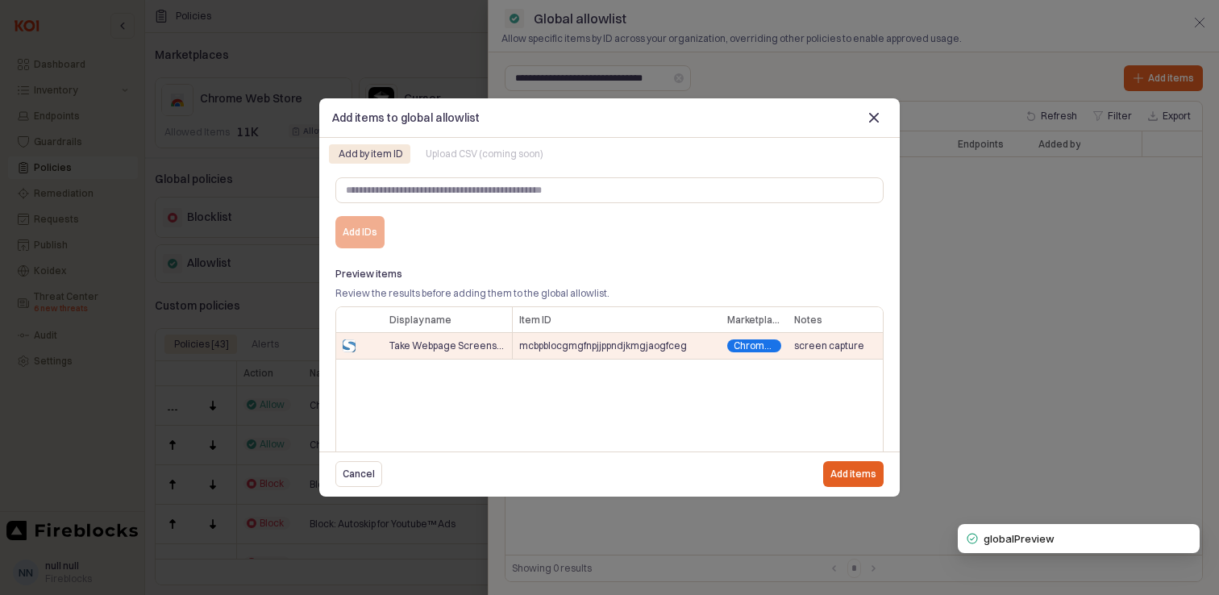
scroll to position [256, 0]
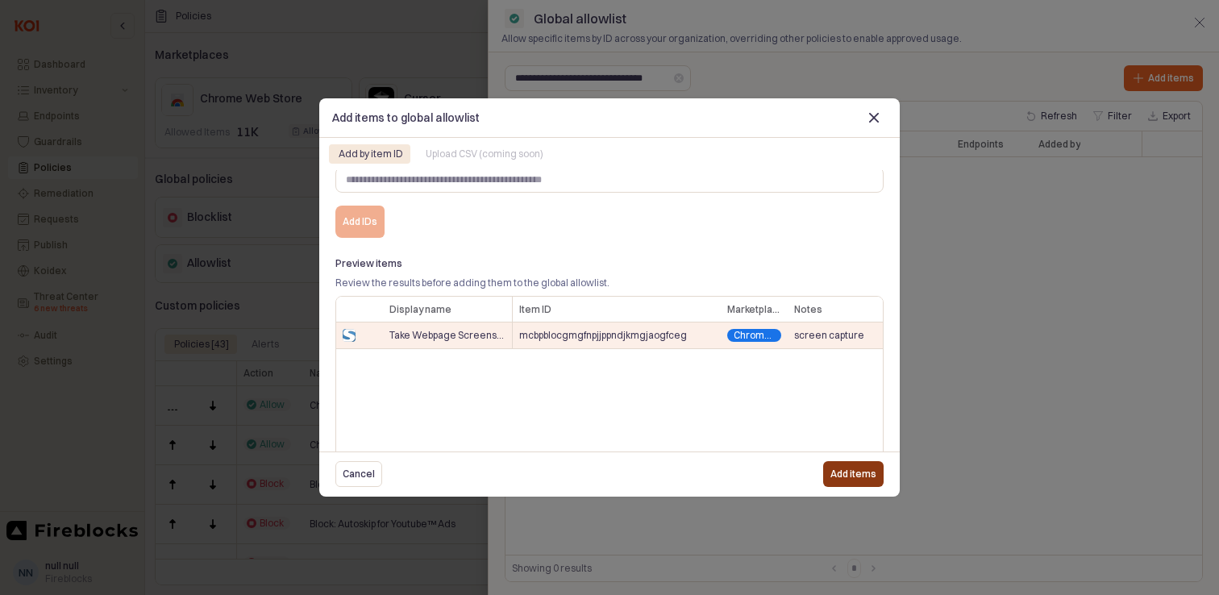
click at [846, 480] on p "Add items" at bounding box center [853, 473] width 46 height 13
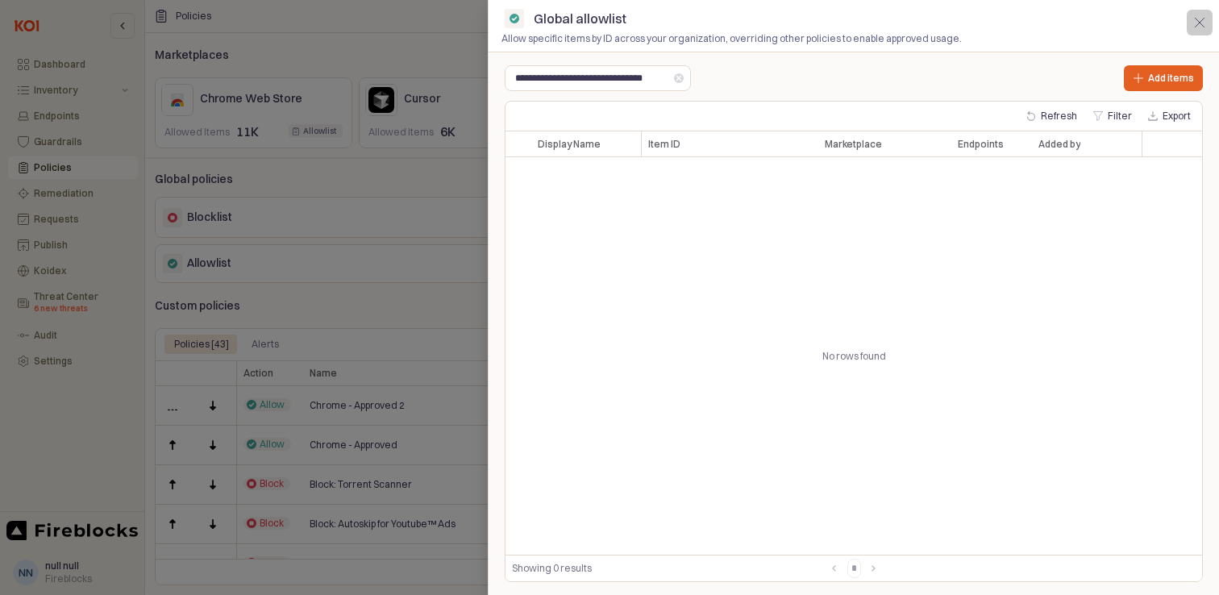
click at [1199, 22] on line "button" at bounding box center [1198, 22] width 9 height 9
